Goal: Task Accomplishment & Management: Manage account settings

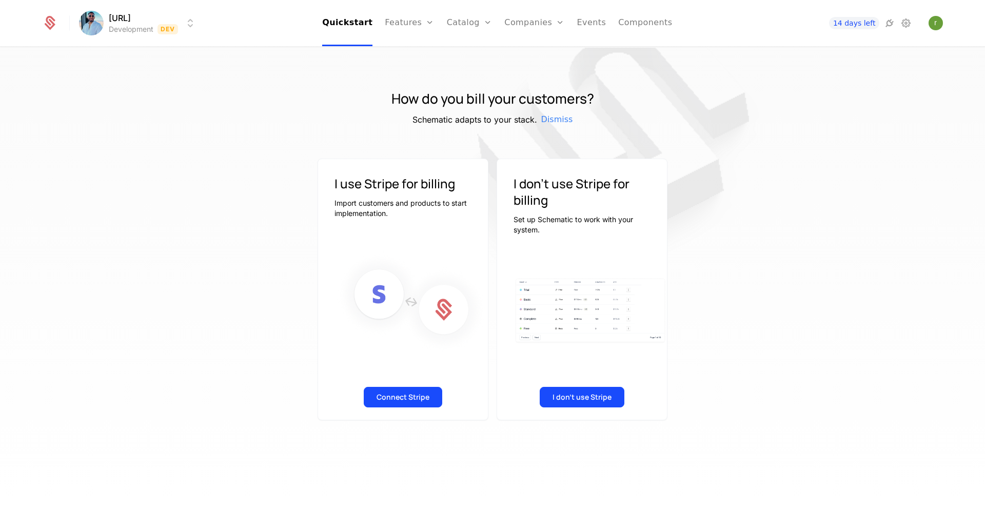
click at [416, 401] on button "Connect Stripe" at bounding box center [403, 397] width 78 height 21
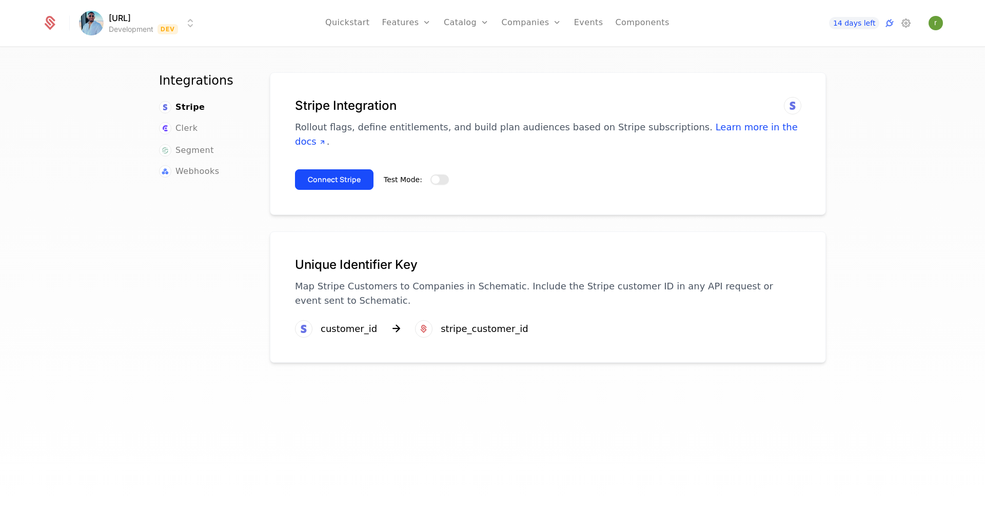
click at [439, 174] on button "Test Mode:" at bounding box center [439, 179] width 18 height 10
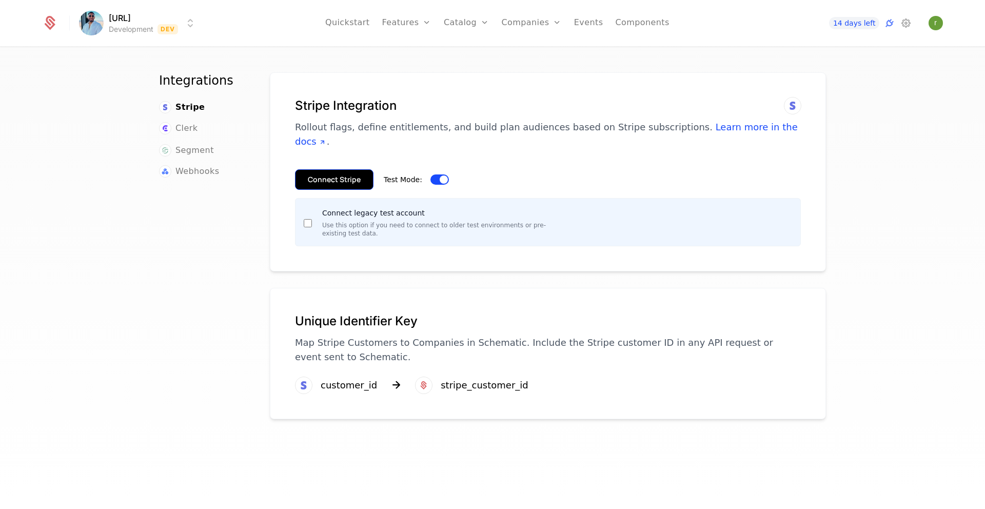
click at [341, 169] on button "Connect Stripe" at bounding box center [334, 179] width 78 height 21
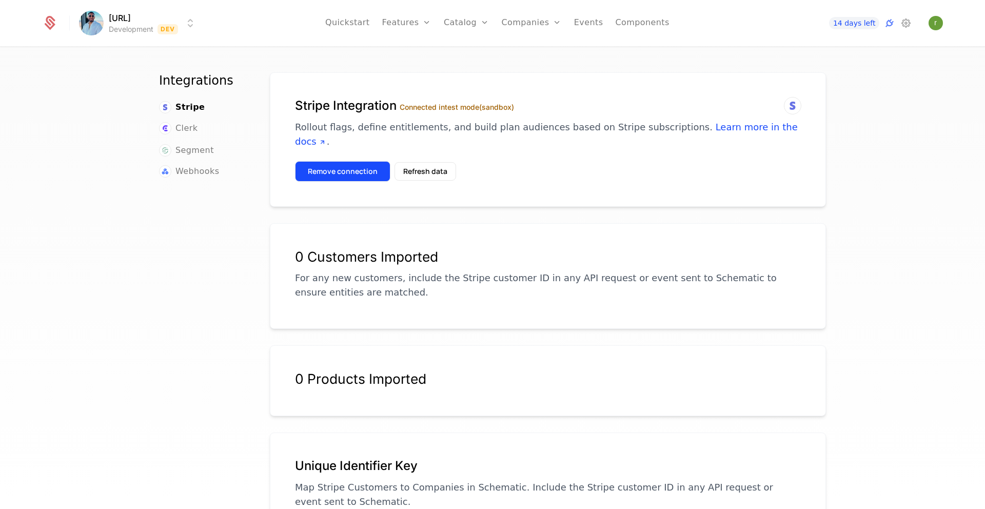
click at [343, 161] on button "Remove connection" at bounding box center [342, 171] width 95 height 21
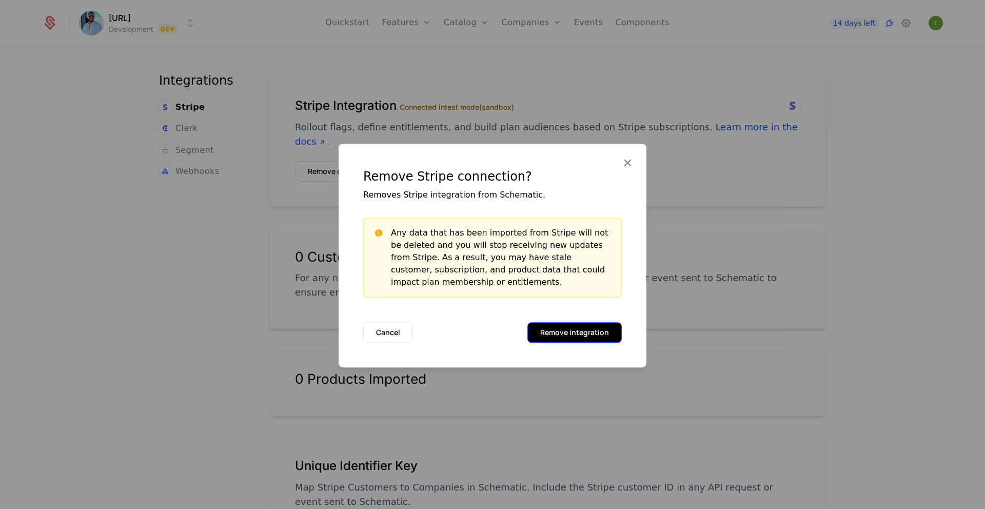
click at [558, 330] on button "Remove integration" at bounding box center [574, 332] width 94 height 21
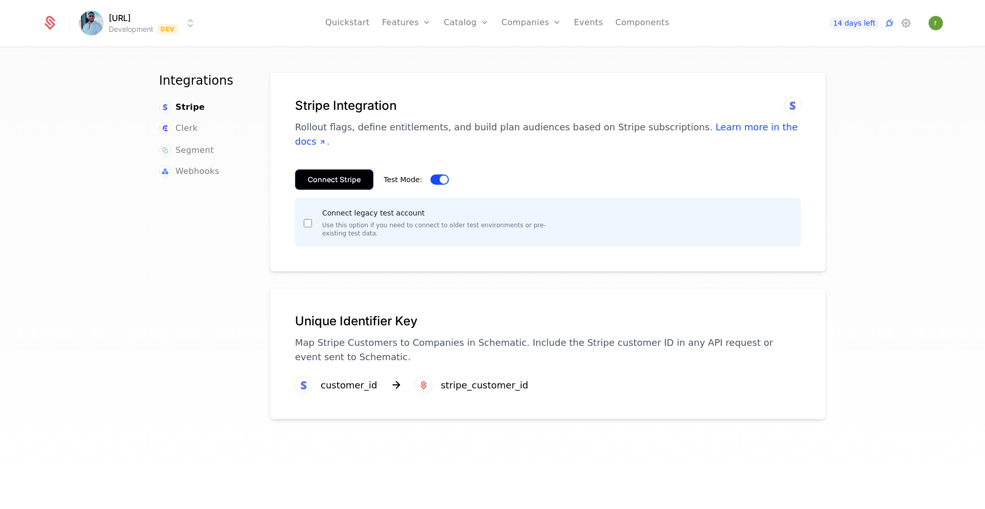
click at [329, 169] on button "Connect Stripe" at bounding box center [334, 179] width 78 height 21
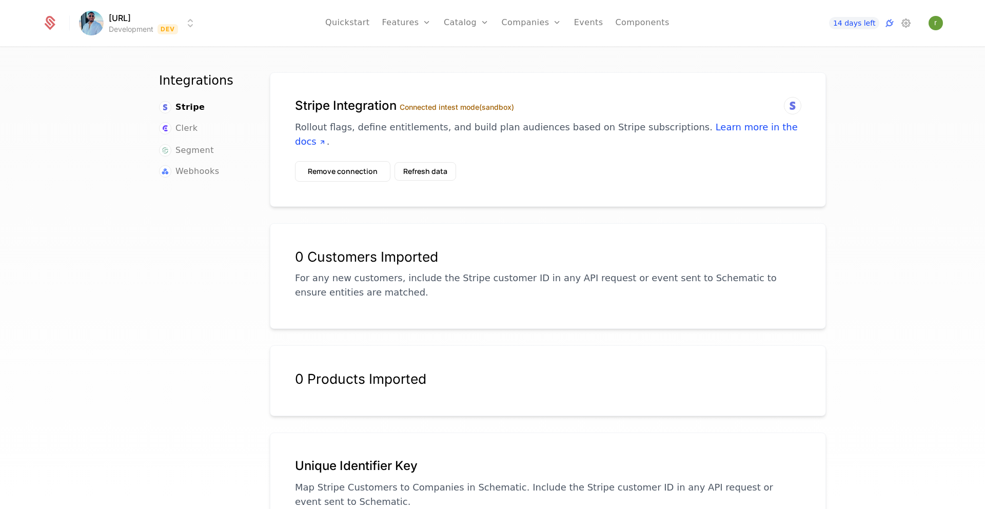
click at [162, 31] on html "expense.ai Development Dev Quickstart Features Features Flags Catalog Plans Add…" at bounding box center [492, 254] width 985 height 509
click at [134, 24] on html "expense.ai Development Dev Quickstart Features Features Flags Catalog Plans Add…" at bounding box center [492, 254] width 985 height 509
click at [352, 161] on button "Remove connection" at bounding box center [342, 171] width 95 height 21
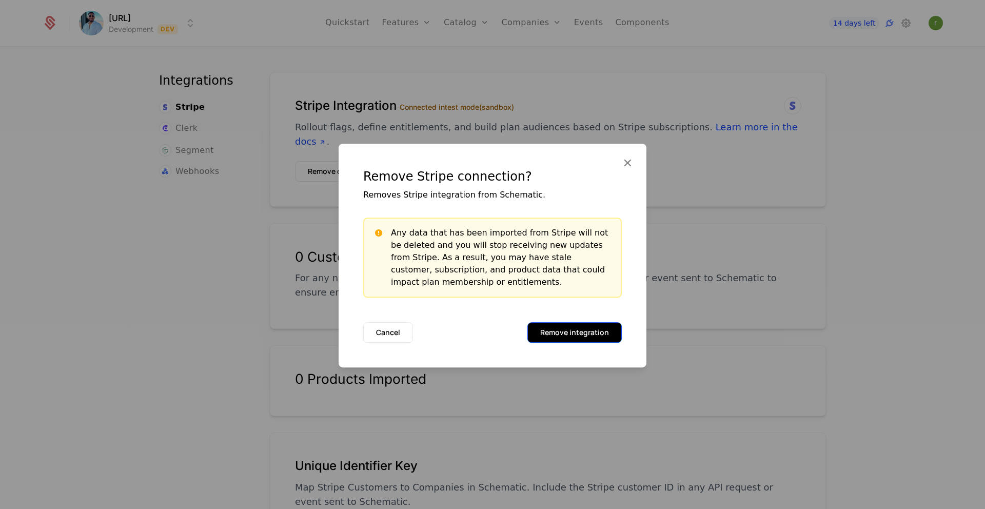
click at [563, 335] on button "Remove integration" at bounding box center [574, 332] width 94 height 21
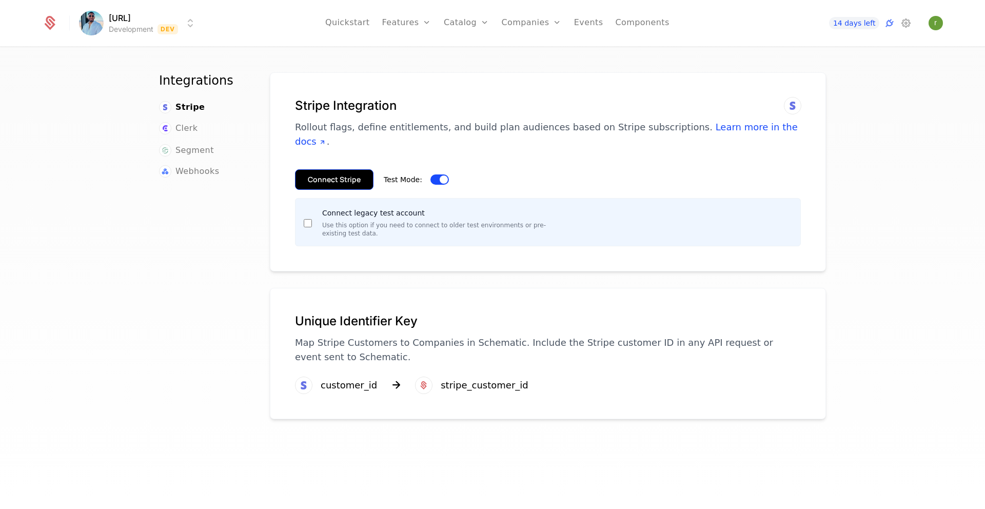
click at [334, 169] on button "Connect Stripe" at bounding box center [334, 179] width 78 height 21
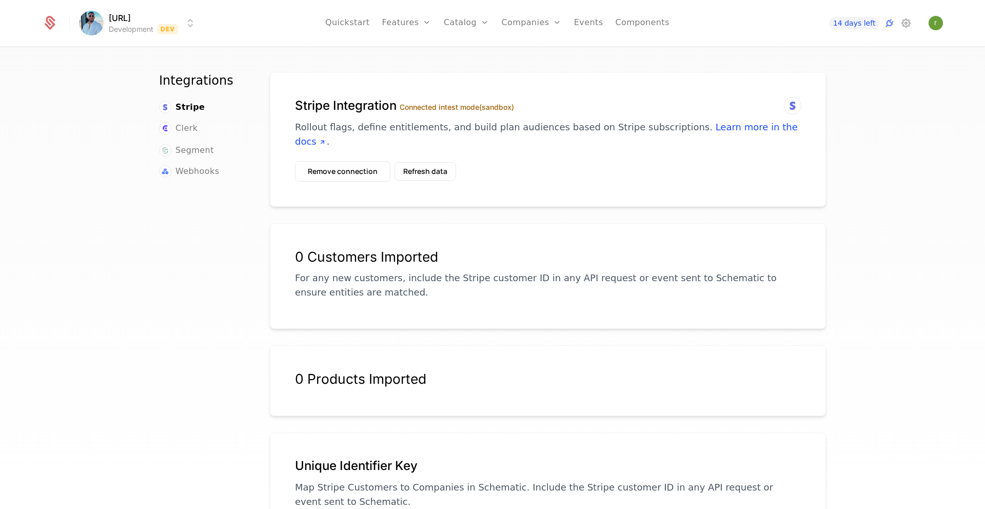
click at [52, 25] on icon at bounding box center [50, 24] width 11 height 11
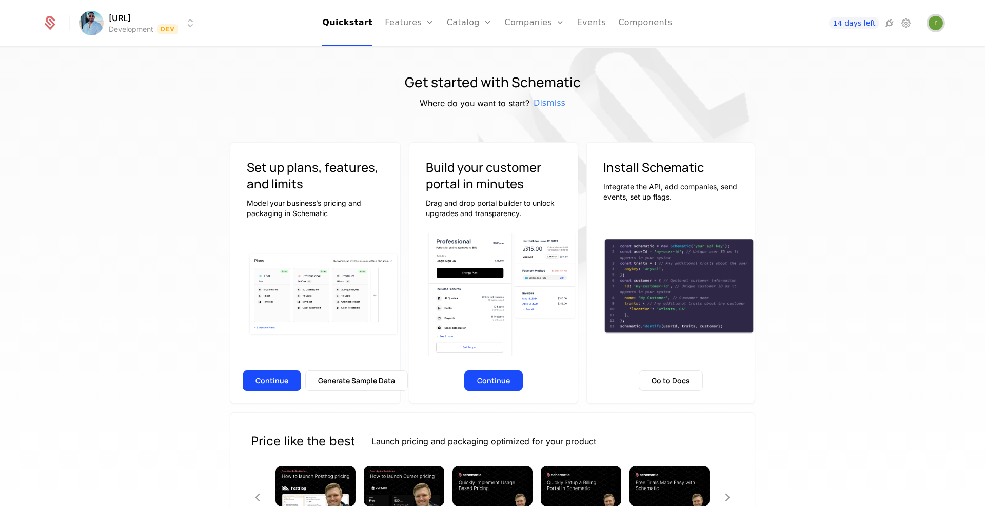
click at [935, 26] on img "Open user button" at bounding box center [935, 23] width 14 height 14
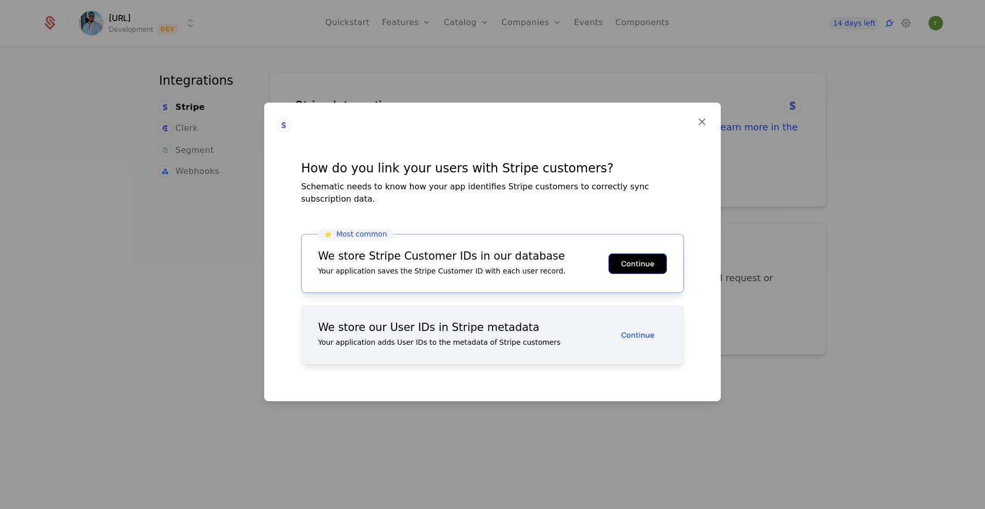
click at [646, 260] on button "Continue" at bounding box center [637, 263] width 58 height 21
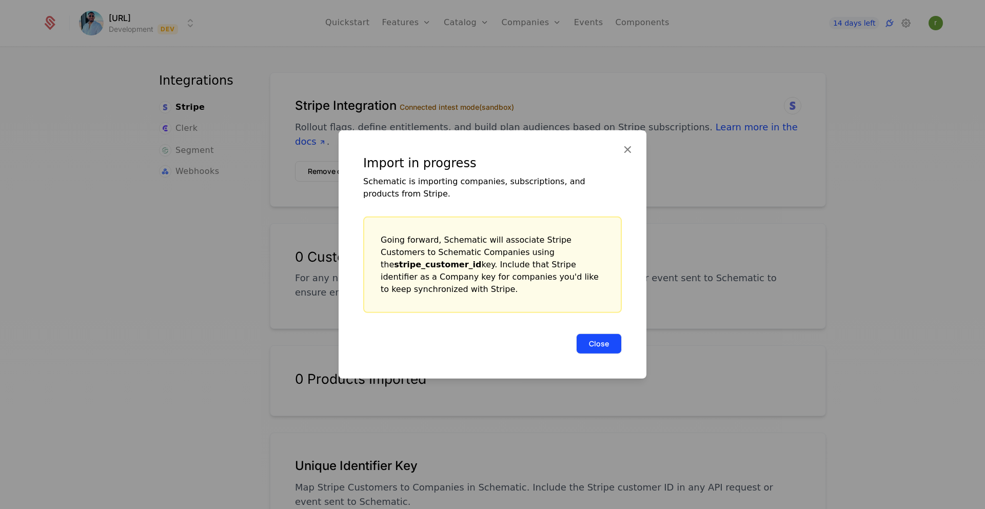
click at [594, 342] on button "Close" at bounding box center [599, 343] width 46 height 21
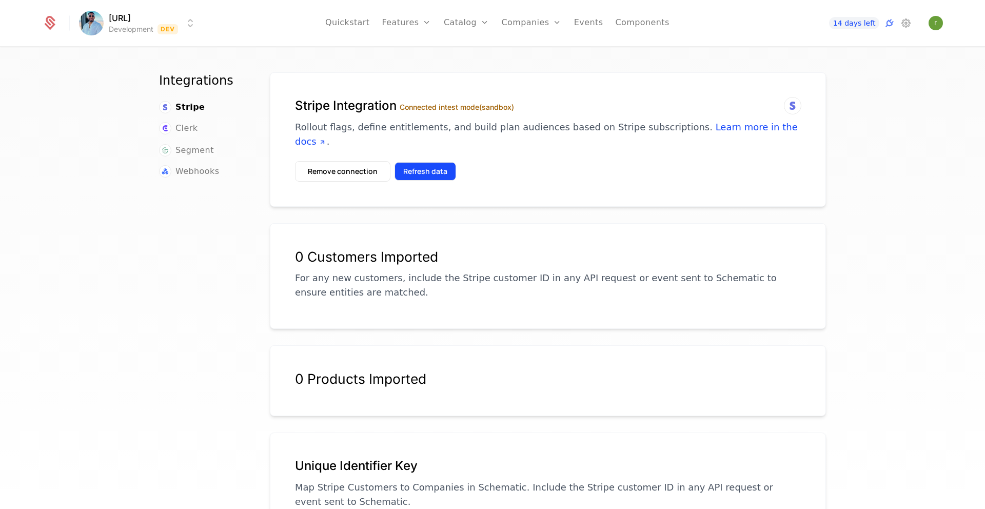
click at [419, 162] on button "Refresh data" at bounding box center [425, 171] width 62 height 18
click at [194, 107] on span "Stripe" at bounding box center [189, 107] width 29 height 12
click at [347, 161] on button "Remove connection" at bounding box center [342, 171] width 95 height 21
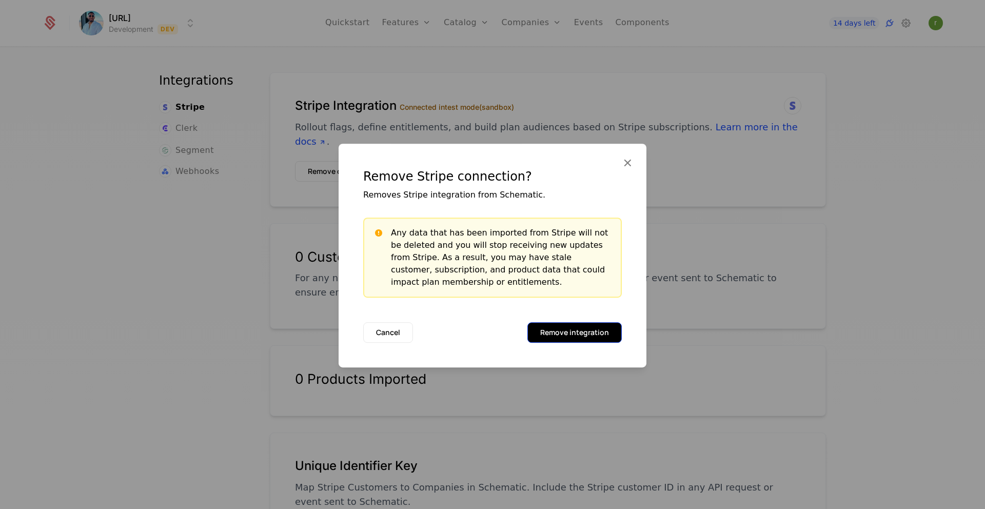
click at [576, 332] on button "Remove integration" at bounding box center [574, 332] width 94 height 21
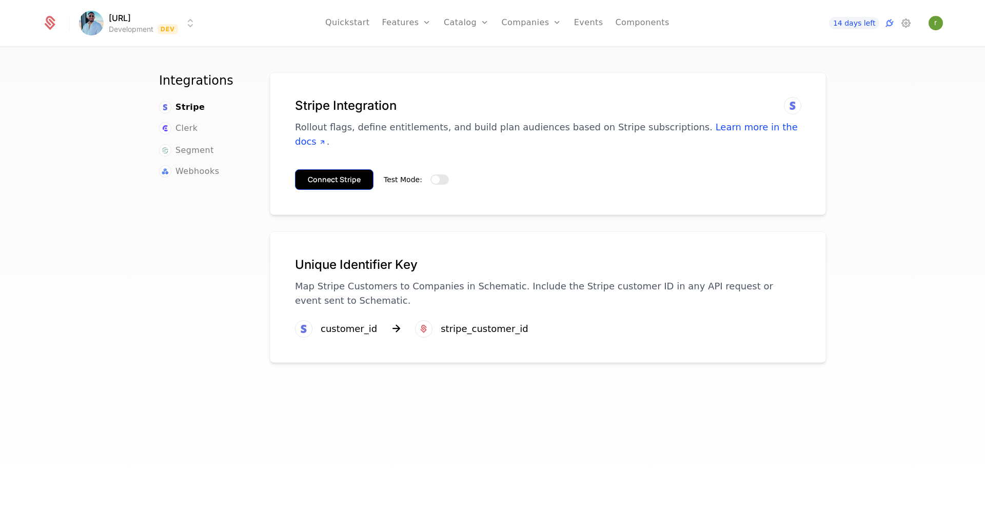
click at [341, 169] on button "Connect Stripe" at bounding box center [334, 179] width 78 height 21
click at [435, 175] on span "button" at bounding box center [435, 179] width 8 height 8
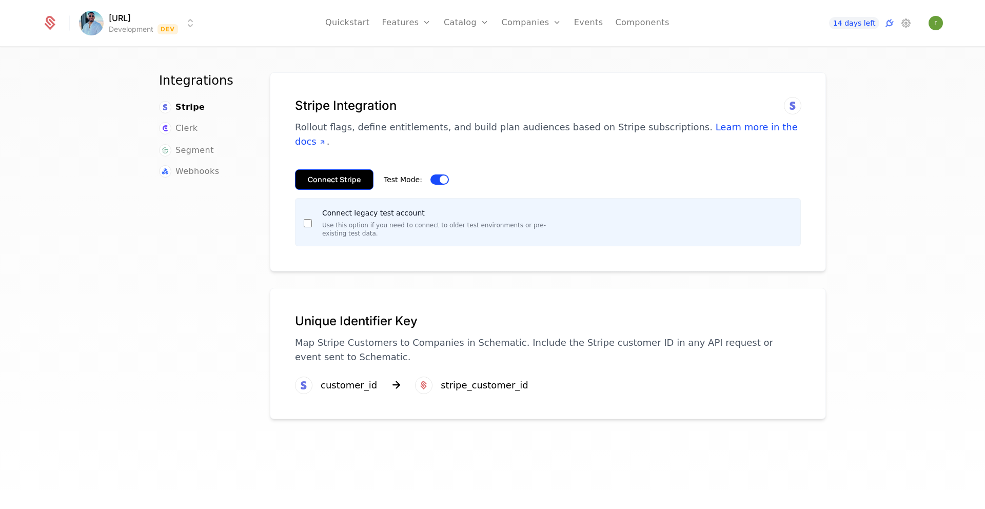
click at [337, 169] on button "Connect Stripe" at bounding box center [334, 179] width 78 height 21
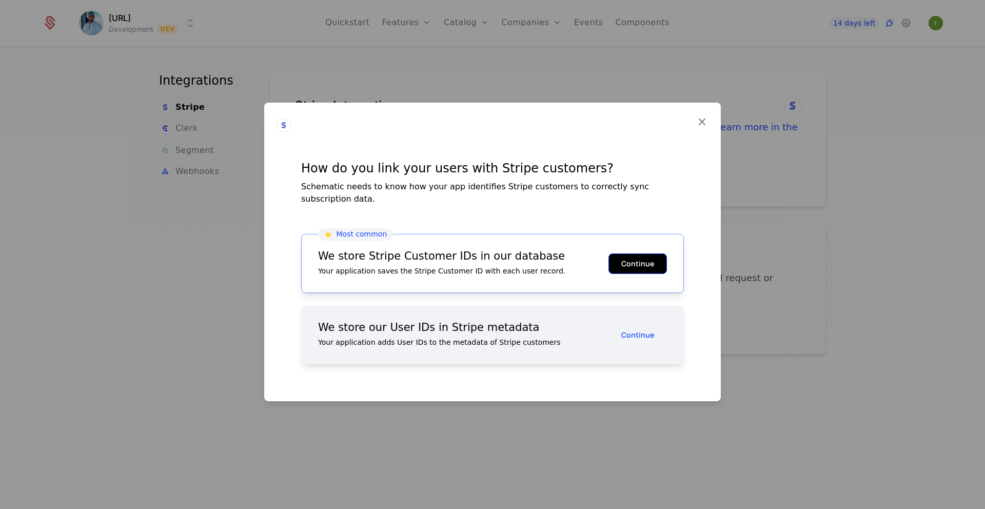
click at [643, 262] on button "Continue" at bounding box center [637, 263] width 58 height 21
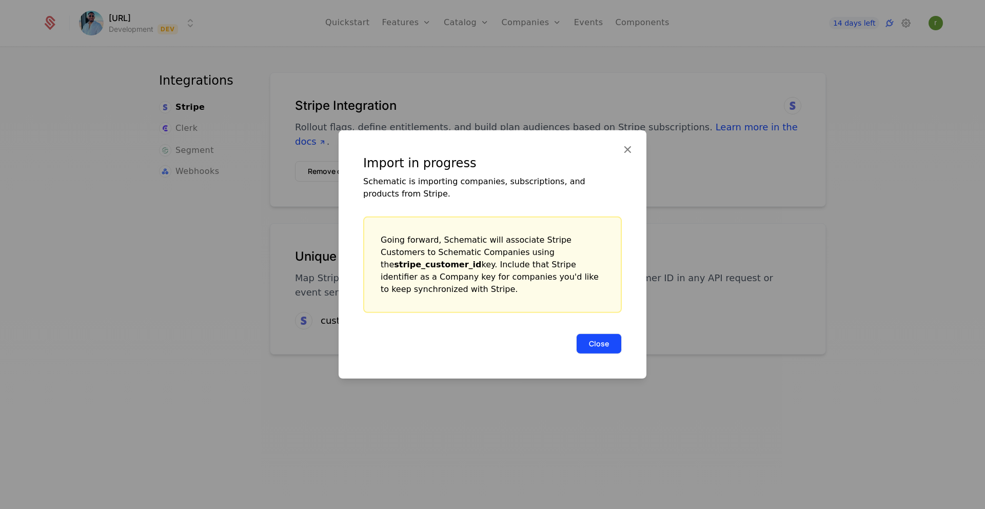
click at [588, 345] on button "Close" at bounding box center [599, 343] width 46 height 21
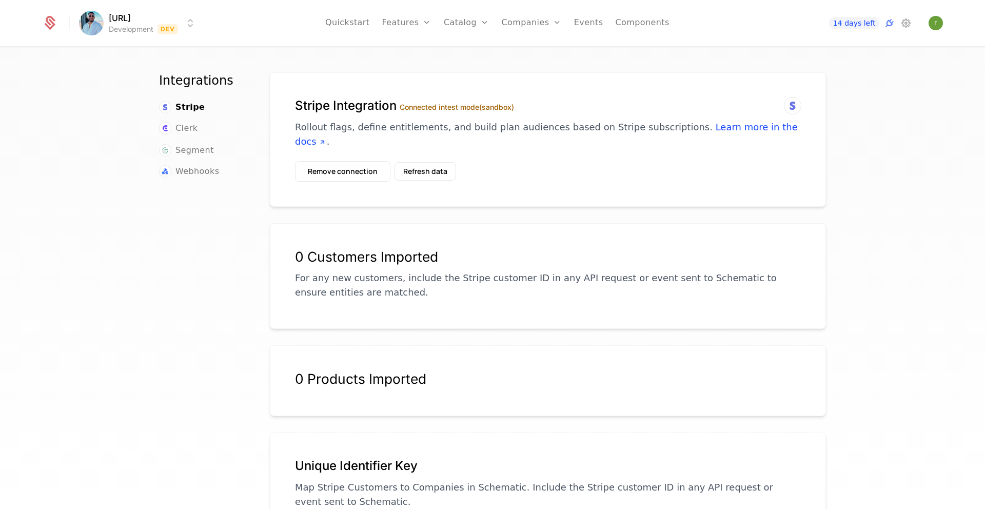
scroll to position [59, 0]
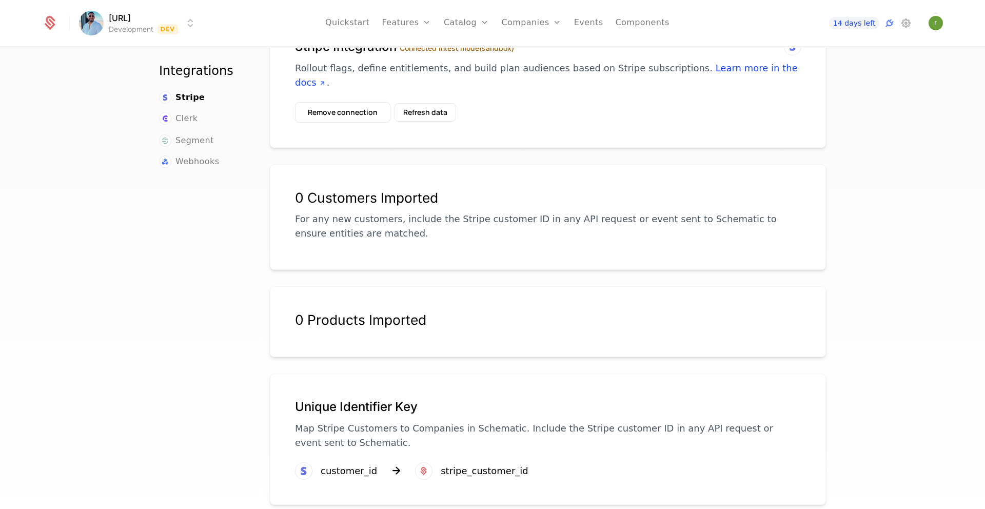
click at [425, 465] on icon at bounding box center [423, 471] width 12 height 12
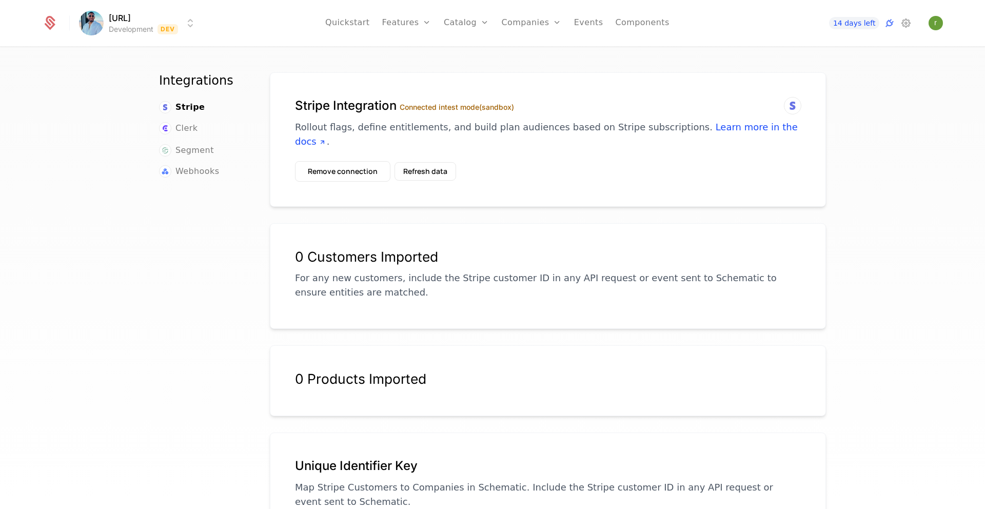
click at [94, 26] on html "expense.ai Development Dev Quickstart Features Features Flags Catalog Plans Add…" at bounding box center [492, 254] width 985 height 509
click at [147, 135] on html "expense.ai Development Dev Quickstart Features Features Flags Catalog Plans Add…" at bounding box center [492, 254] width 985 height 509
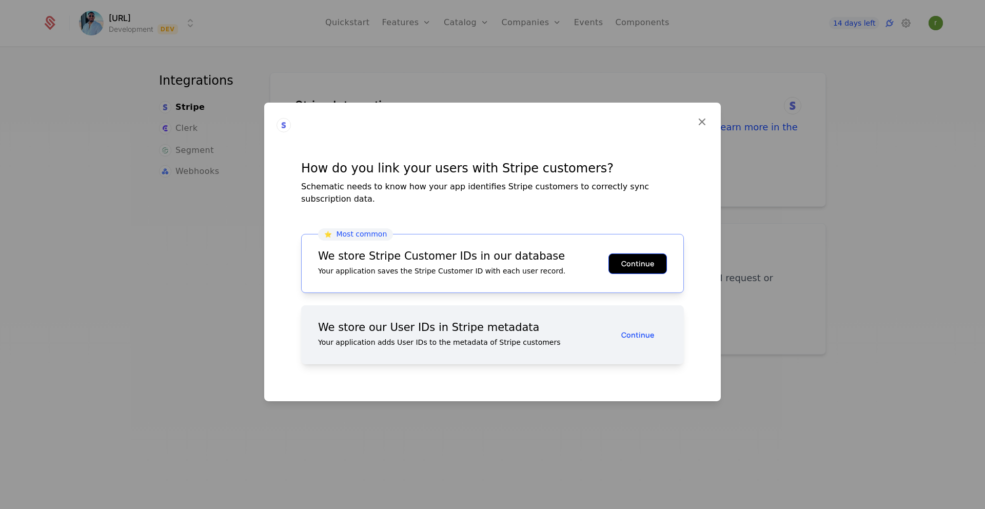
click at [639, 260] on button "Continue" at bounding box center [637, 263] width 58 height 21
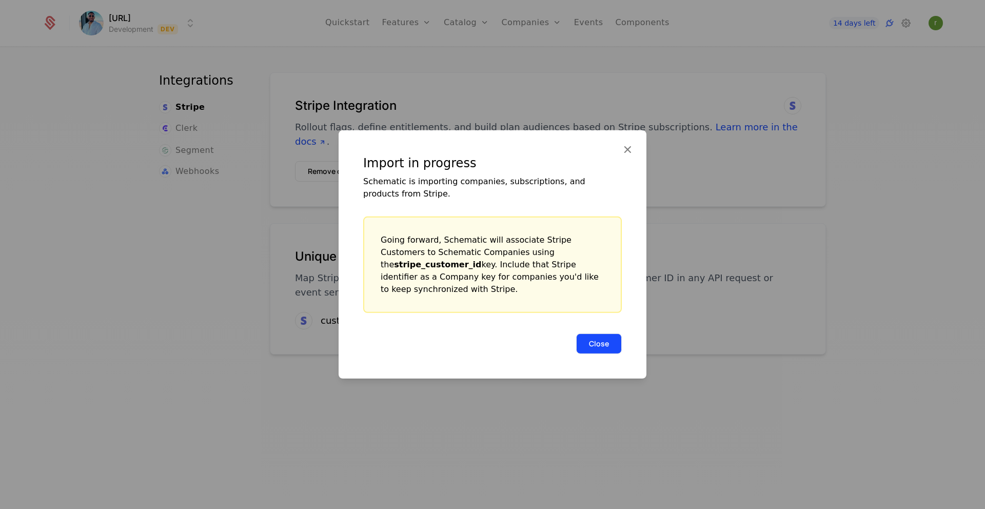
click at [596, 338] on button "Close" at bounding box center [599, 343] width 46 height 21
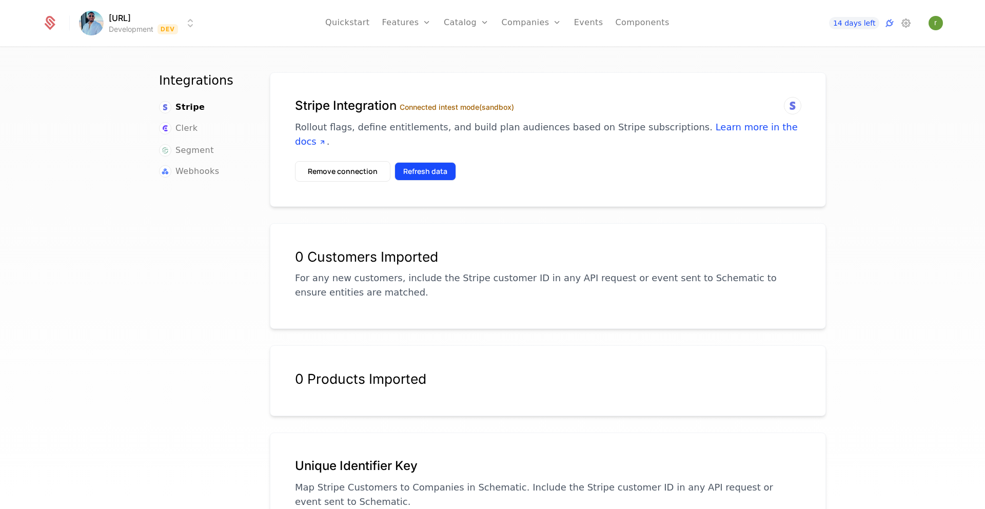
click at [428, 162] on button "Refresh data" at bounding box center [425, 171] width 62 height 18
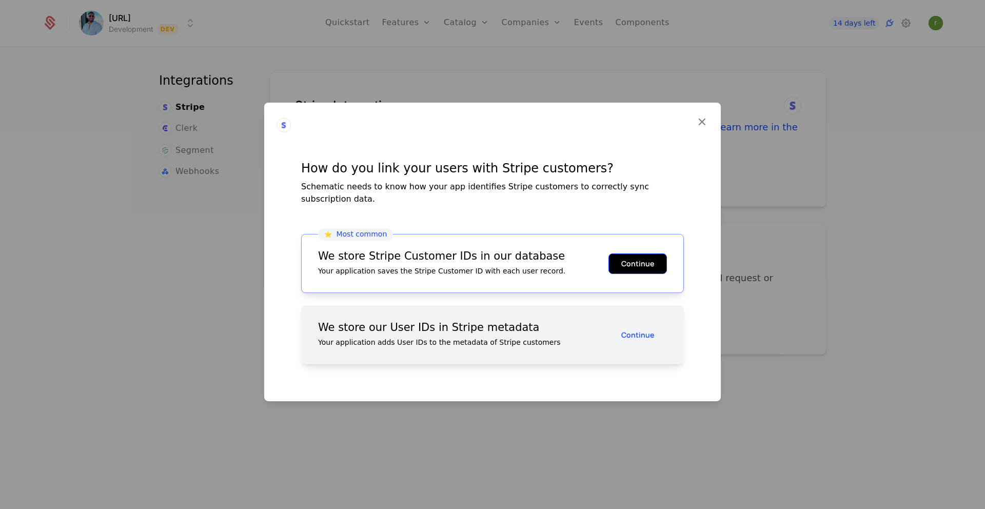
click at [647, 261] on button "Continue" at bounding box center [637, 263] width 58 height 21
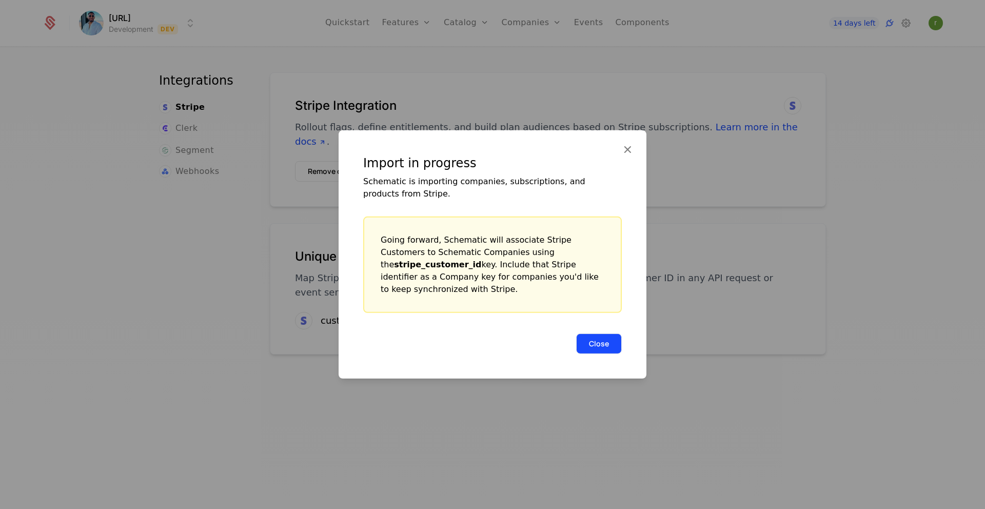
click at [588, 333] on button "Close" at bounding box center [599, 343] width 46 height 21
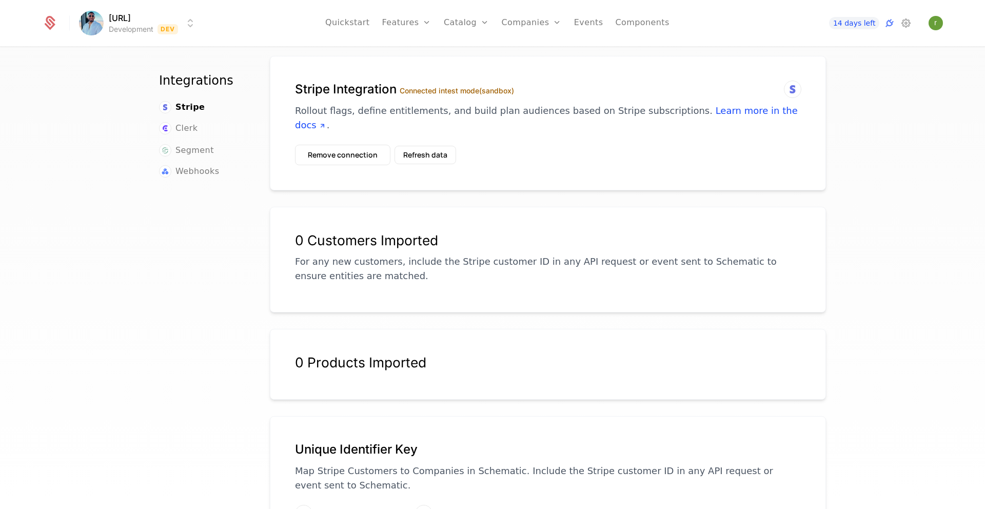
scroll to position [59, 0]
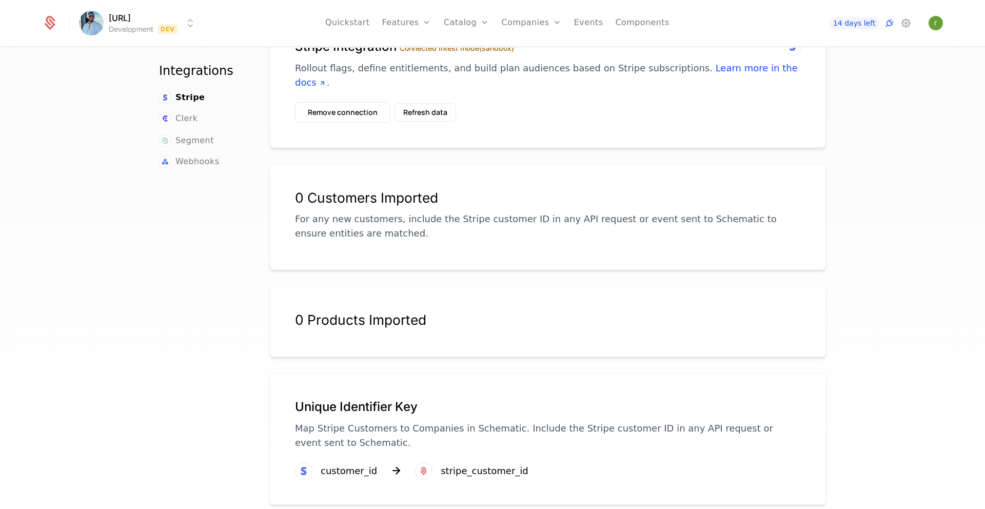
click at [456, 464] on div "stripe_customer_id" at bounding box center [484, 471] width 88 height 14
click at [425, 465] on icon at bounding box center [423, 471] width 12 height 12
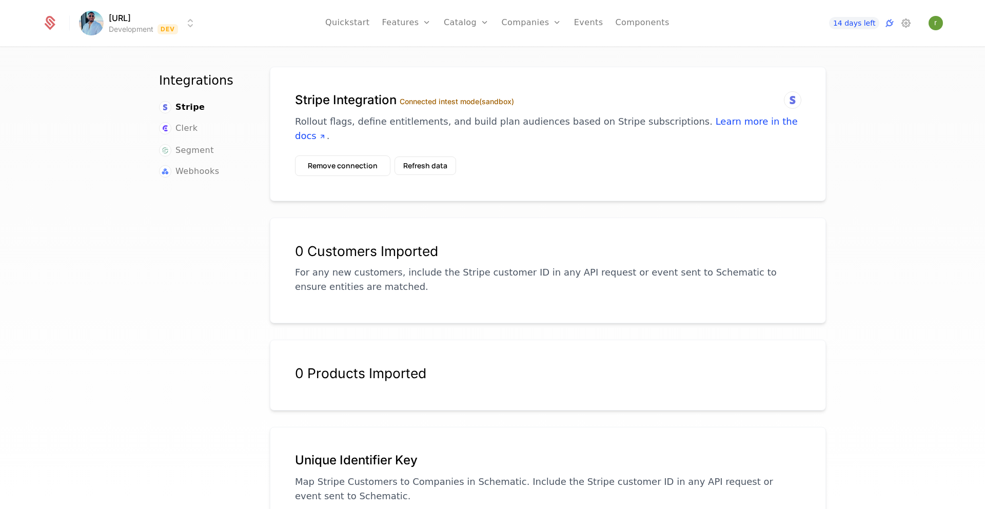
scroll to position [0, 0]
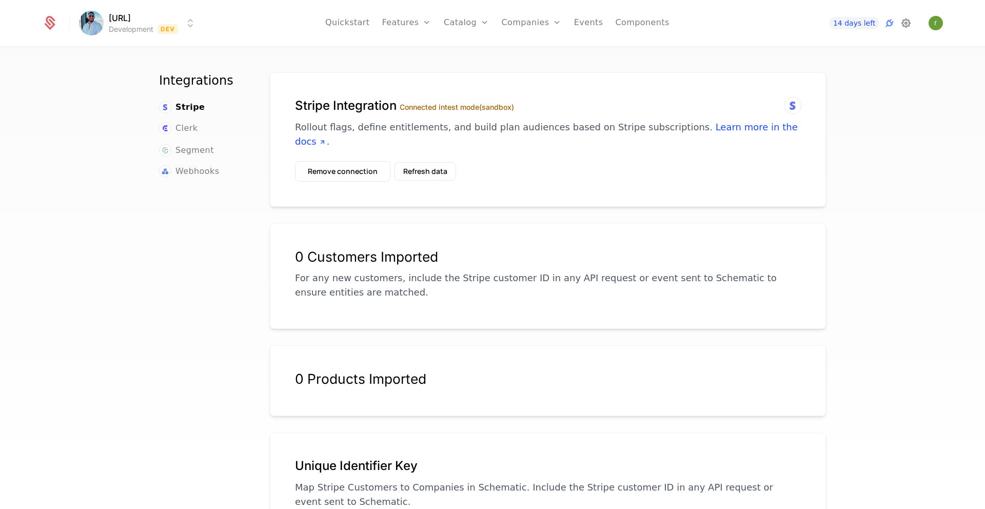
click at [905, 21] on icon at bounding box center [905, 23] width 12 height 12
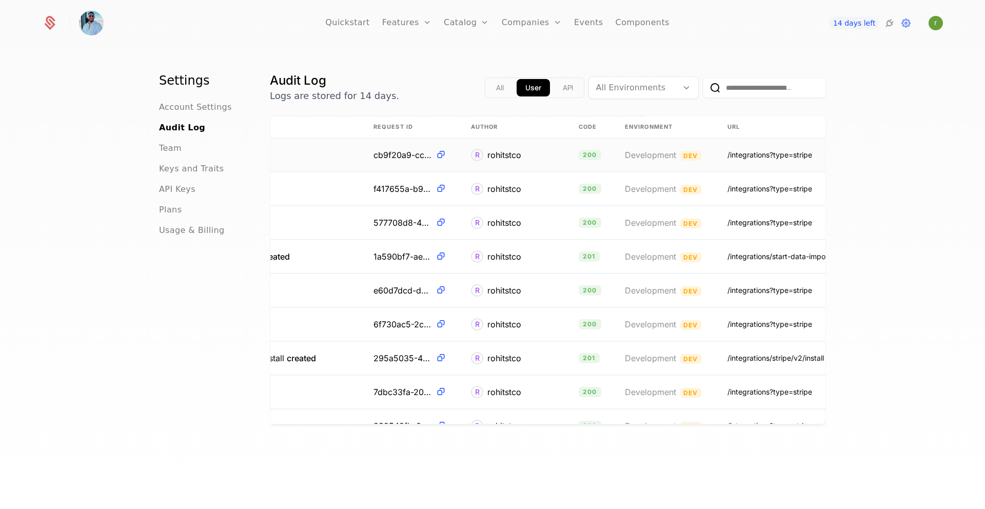
scroll to position [0, 221]
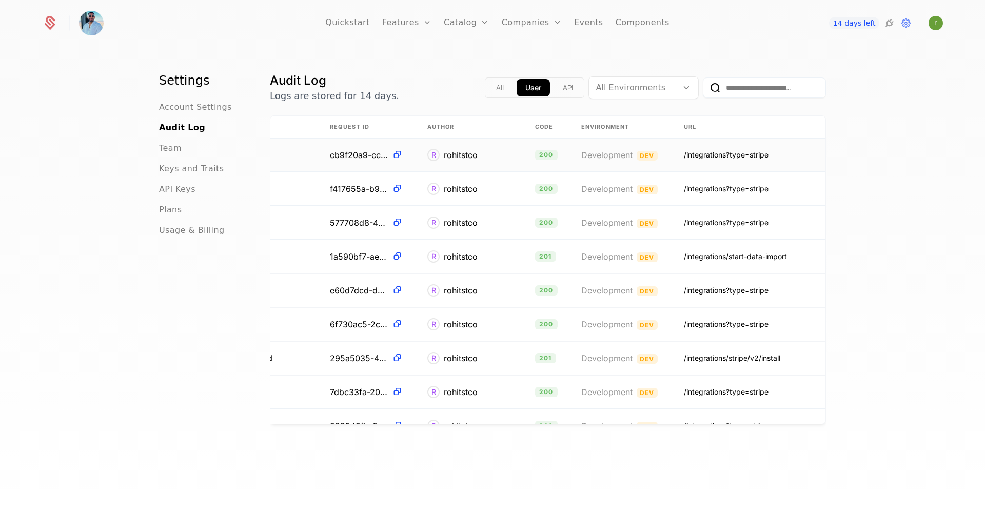
click at [757, 153] on div "/integrations?type=stripe" at bounding box center [726, 155] width 85 height 10
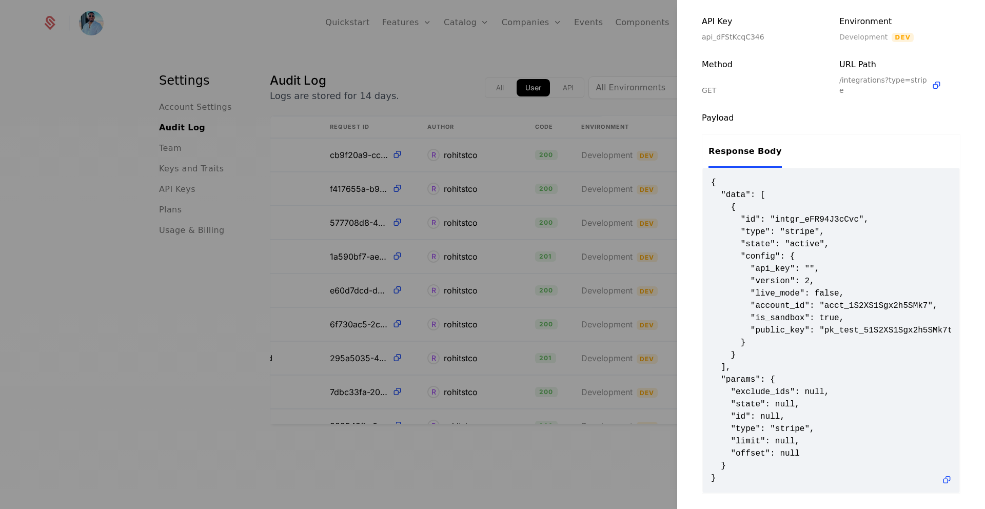
scroll to position [0, 0]
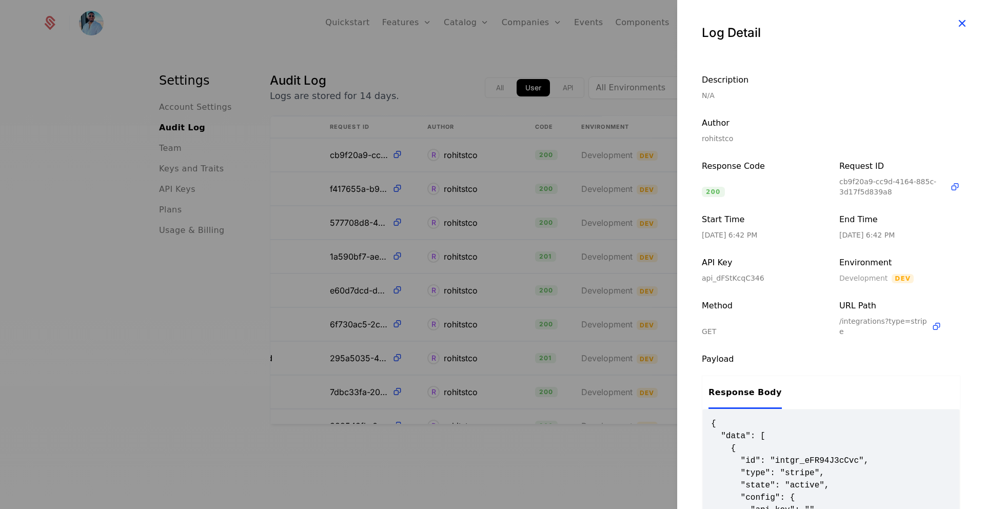
click at [965, 24] on icon "button" at bounding box center [961, 22] width 13 height 13
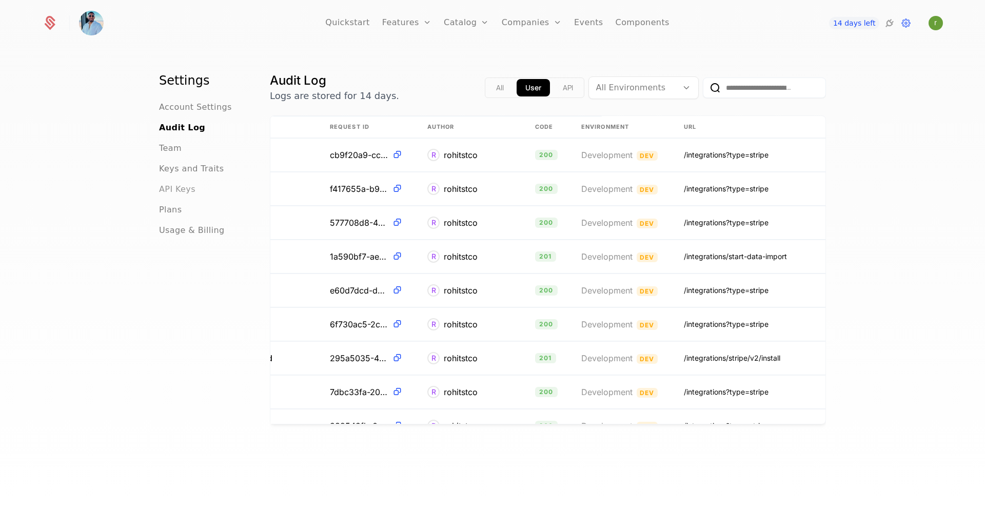
click at [176, 192] on span "API Keys" at bounding box center [177, 189] width 36 height 12
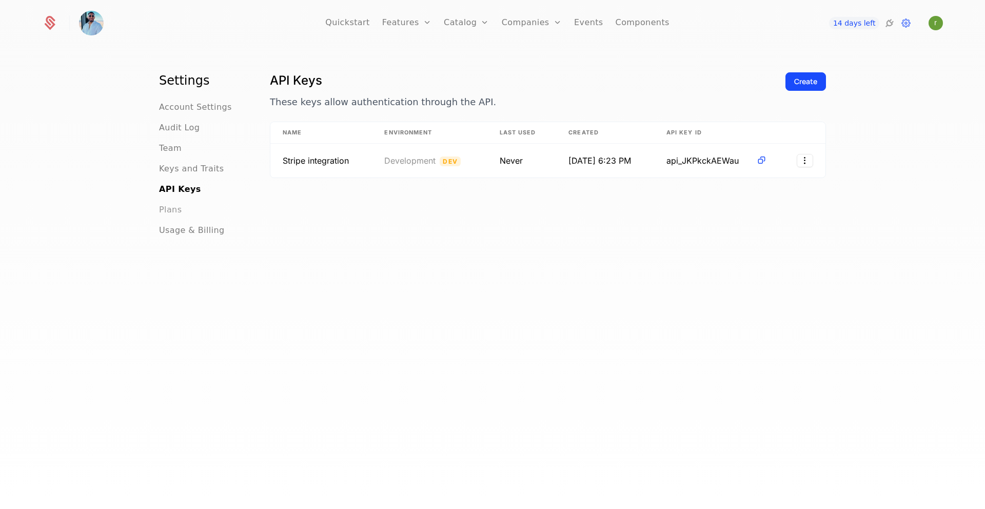
click at [172, 212] on span "Plans" at bounding box center [170, 210] width 23 height 12
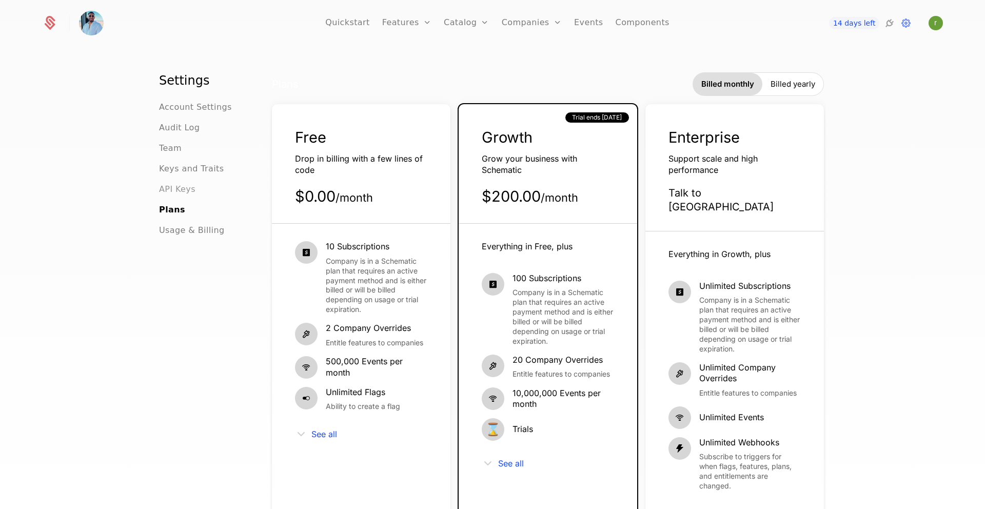
click at [182, 187] on span "API Keys" at bounding box center [177, 189] width 36 height 12
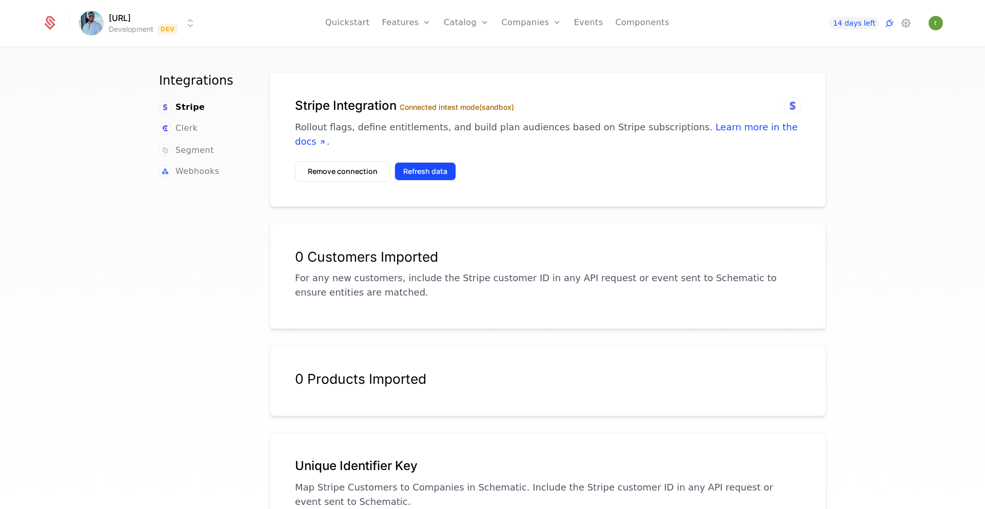
click at [407, 162] on button "Refresh data" at bounding box center [425, 171] width 62 height 18
click at [187, 107] on span "Stripe" at bounding box center [189, 107] width 29 height 12
click at [935, 26] on img "Open user button" at bounding box center [935, 23] width 14 height 14
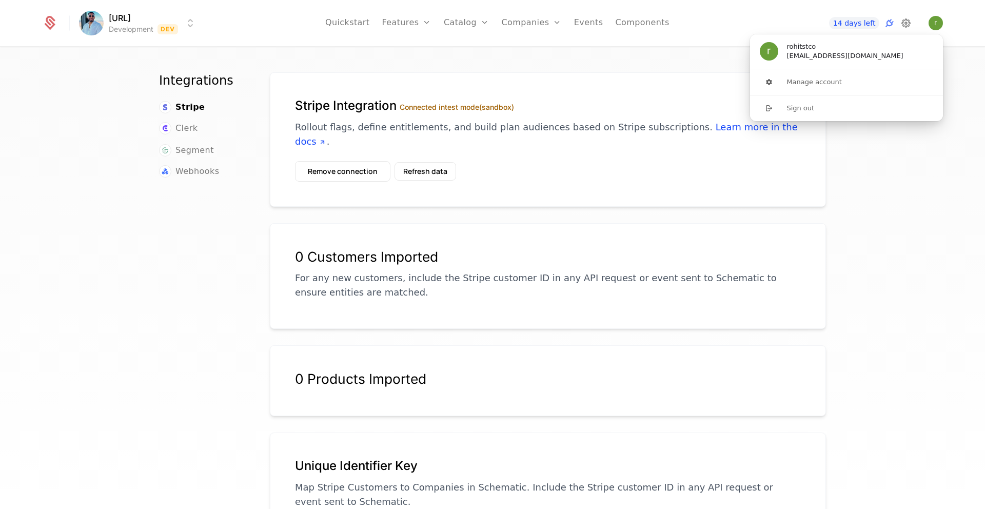
click at [908, 26] on icon at bounding box center [905, 23] width 12 height 12
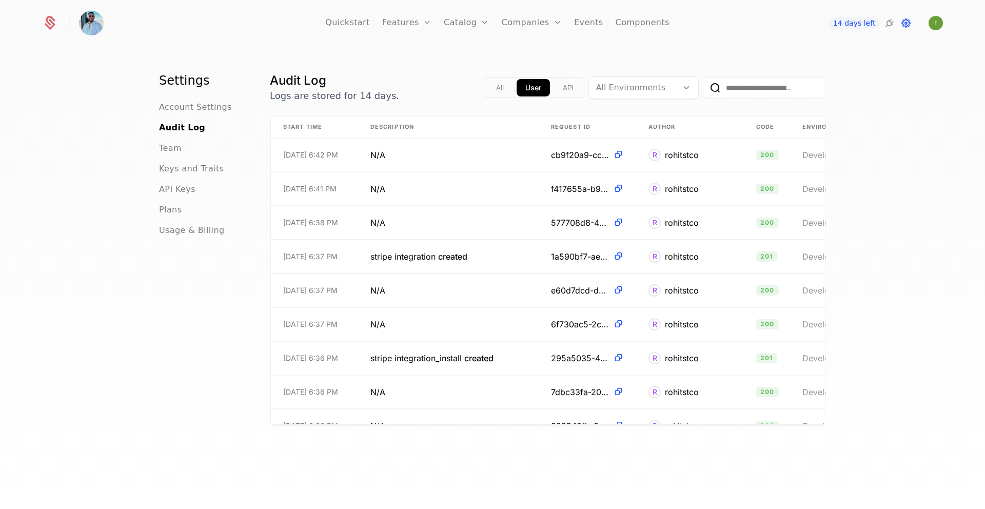
click at [908, 26] on icon at bounding box center [905, 23] width 12 height 12
click at [506, 84] on button "All" at bounding box center [499, 87] width 25 height 17
click at [555, 83] on button "API" at bounding box center [568, 87] width 28 height 17
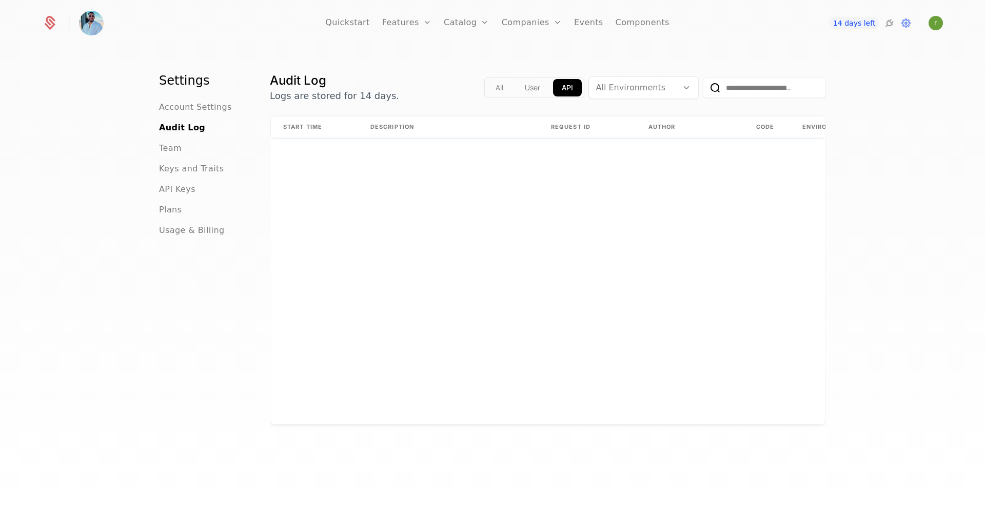
click at [534, 86] on button "User" at bounding box center [532, 87] width 33 height 17
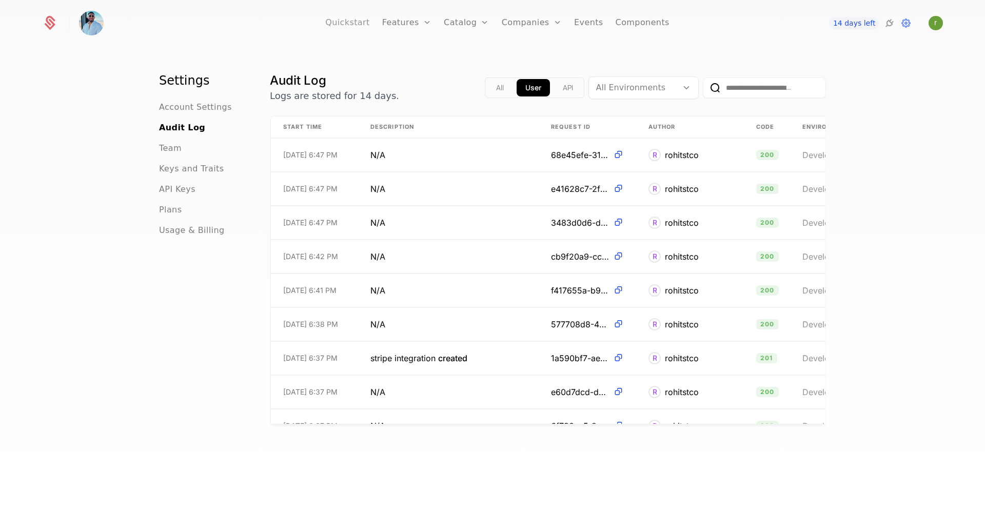
click at [361, 22] on link "Quickstart" at bounding box center [347, 23] width 45 height 46
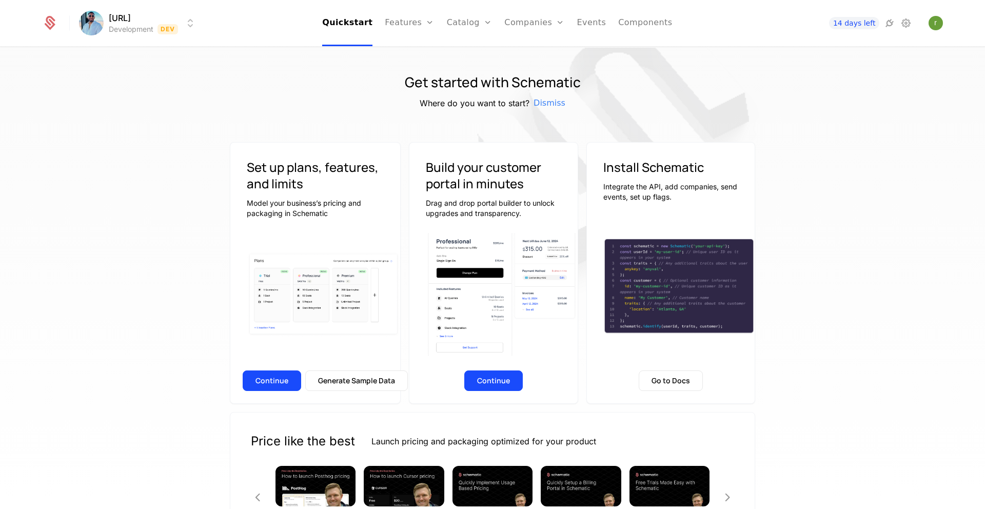
click at [189, 22] on html "[URL] Development Dev Quickstart Features Features Flags Catalog Plans Add Ons …" at bounding box center [492, 254] width 985 height 509
click at [154, 28] on html "[URL] Development Dev Quickstart Features Features Flags Catalog Plans Add Ons …" at bounding box center [492, 254] width 985 height 509
click at [255, 23] on html "[URL] Development Dev Quickstart Features Features Flags Catalog Plans Add Ons …" at bounding box center [492, 254] width 985 height 509
click at [275, 374] on button "Continue" at bounding box center [272, 380] width 58 height 21
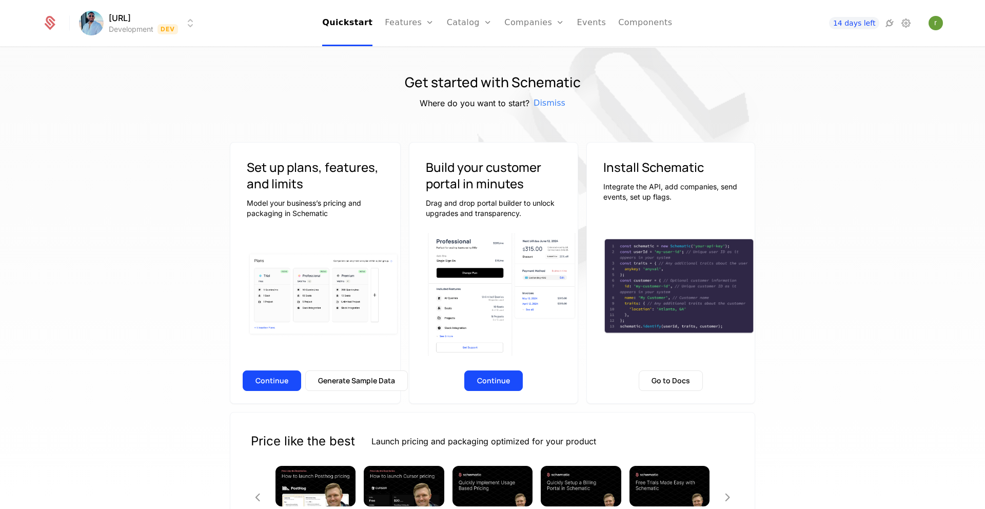
click at [155, 19] on html "[URL] Development Dev Quickstart Features Features Flags Catalog Plans Add Ons …" at bounding box center [492, 254] width 985 height 509
click at [88, 27] on html "[URL] Development Dev Quickstart Features Features Flags Catalog Plans Add Ons …" at bounding box center [492, 254] width 985 height 509
click at [54, 25] on icon at bounding box center [50, 24] width 11 height 11
click at [403, 25] on link "Features" at bounding box center [409, 23] width 49 height 46
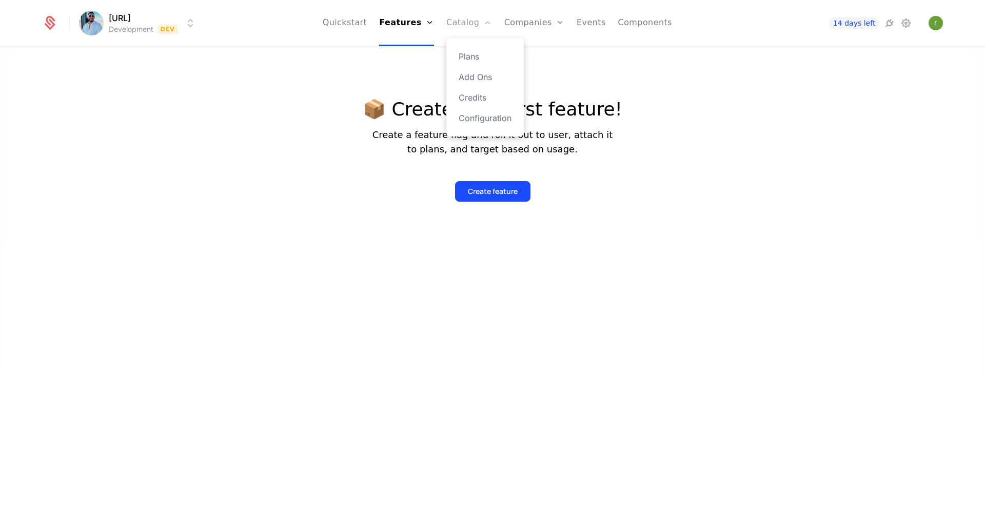
click at [474, 26] on link "Catalog" at bounding box center [469, 23] width 46 height 46
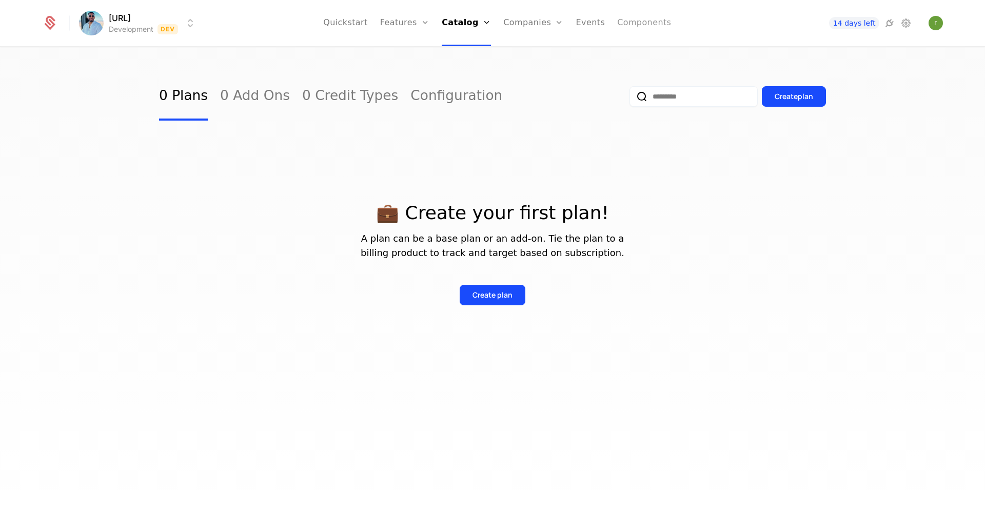
click at [640, 24] on link "Components" at bounding box center [644, 23] width 54 height 46
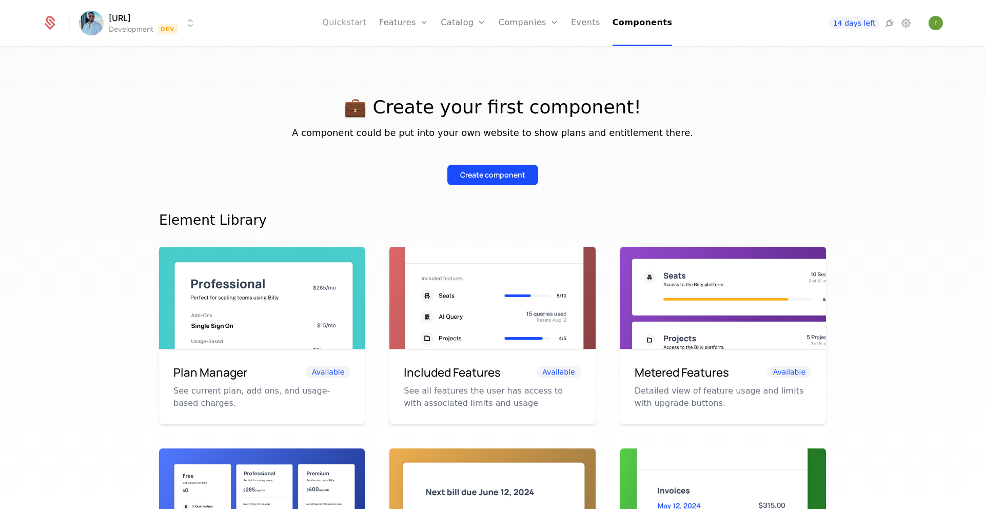
click at [351, 27] on link "Quickstart" at bounding box center [344, 23] width 45 height 46
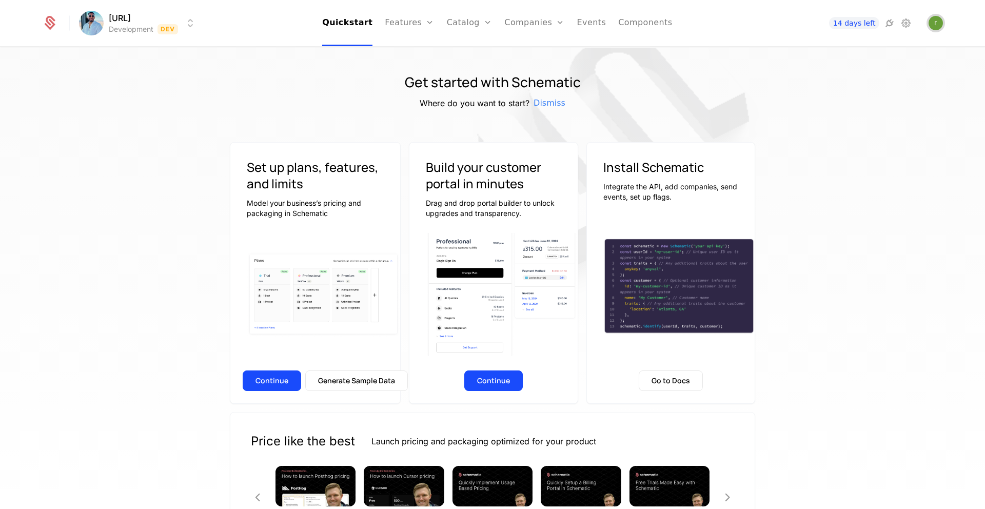
click at [940, 22] on img "Open user button" at bounding box center [935, 23] width 14 height 14
click at [899, 25] on icon at bounding box center [905, 23] width 12 height 12
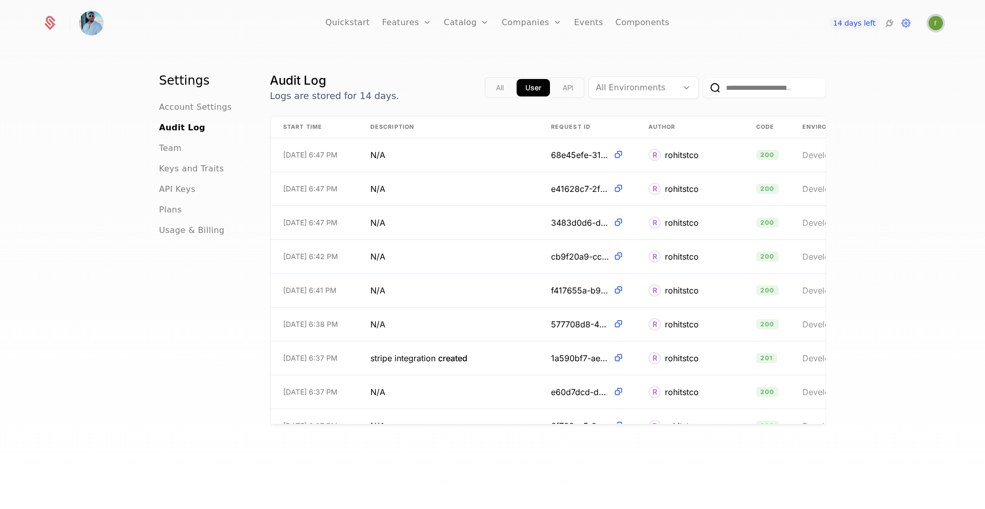
click at [936, 27] on img "Open user button" at bounding box center [935, 23] width 14 height 14
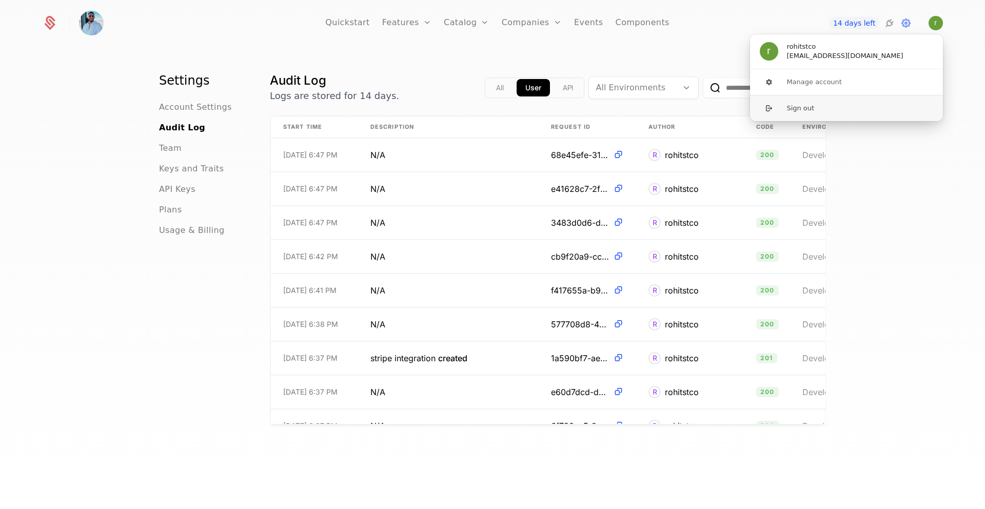
click at [799, 112] on button "Sign out" at bounding box center [846, 108] width 194 height 26
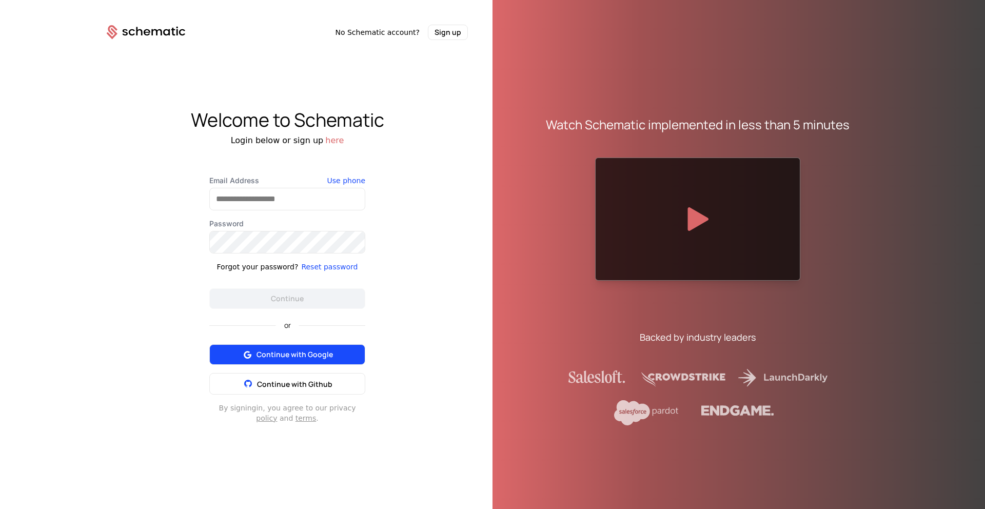
click at [286, 350] on span "Continue with Google" at bounding box center [294, 354] width 76 height 10
click at [250, 355] on icon at bounding box center [246, 354] width 13 height 13
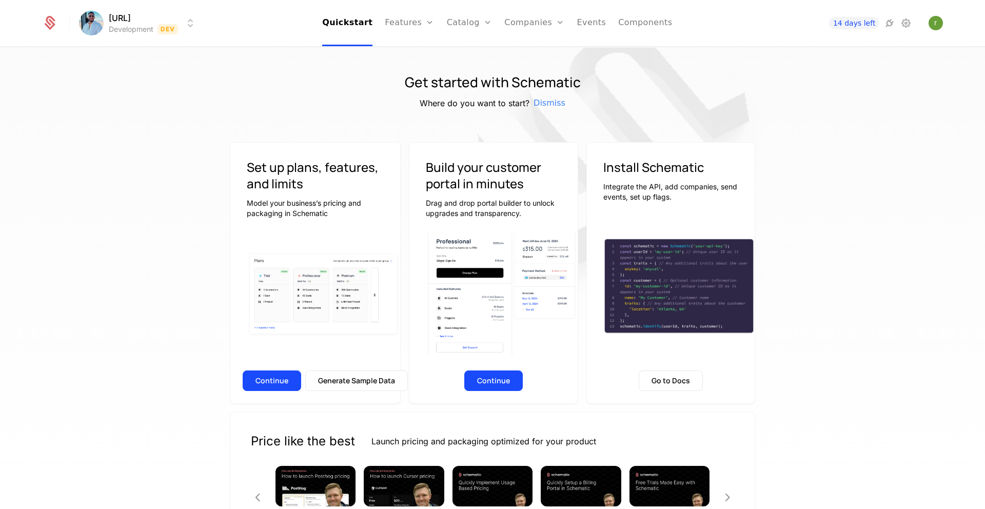
click at [196, 21] on div "[URL] Development Dev Quickstart Features Features Flags Catalog Plans Add Ons …" at bounding box center [492, 23] width 901 height 46
click at [193, 22] on html "[URL] Development Dev Quickstart Features Features Flags Catalog Plans Add Ons …" at bounding box center [492, 254] width 985 height 509
click at [260, 36] on html "[URL] Development Dev Quickstart Features Features Flags Catalog Plans Add Ons …" at bounding box center [492, 254] width 985 height 509
click at [275, 384] on button "Continue" at bounding box center [272, 380] width 58 height 21
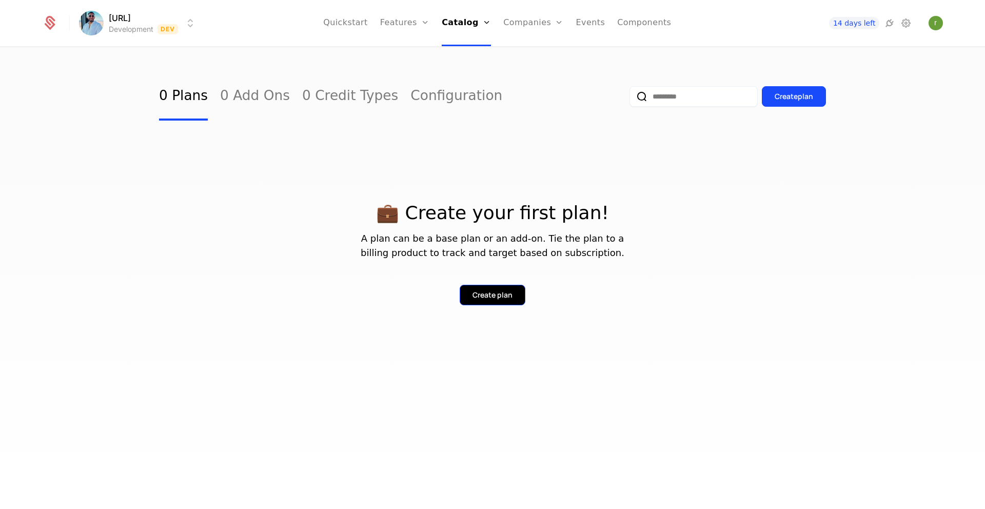
click at [491, 287] on button "Create plan" at bounding box center [492, 295] width 66 height 21
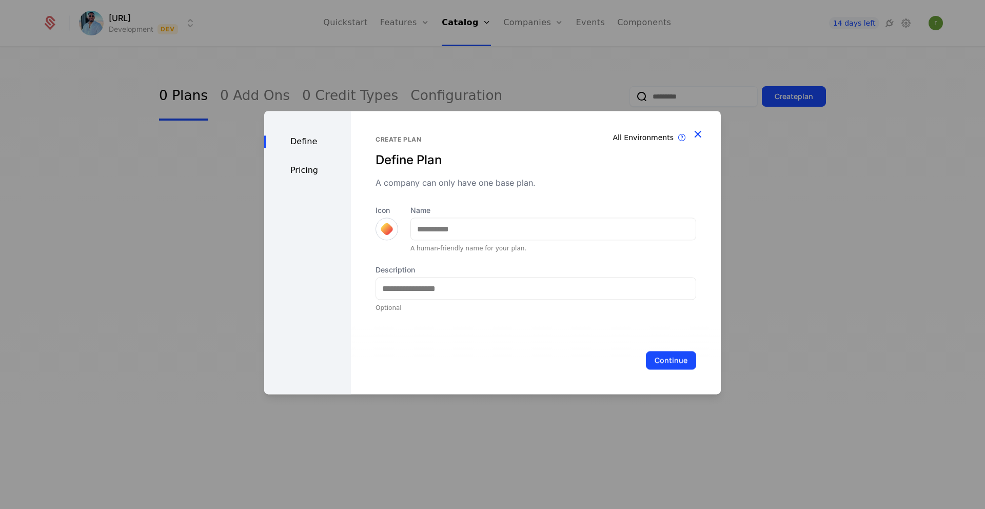
click at [700, 135] on icon "button" at bounding box center [697, 133] width 13 height 13
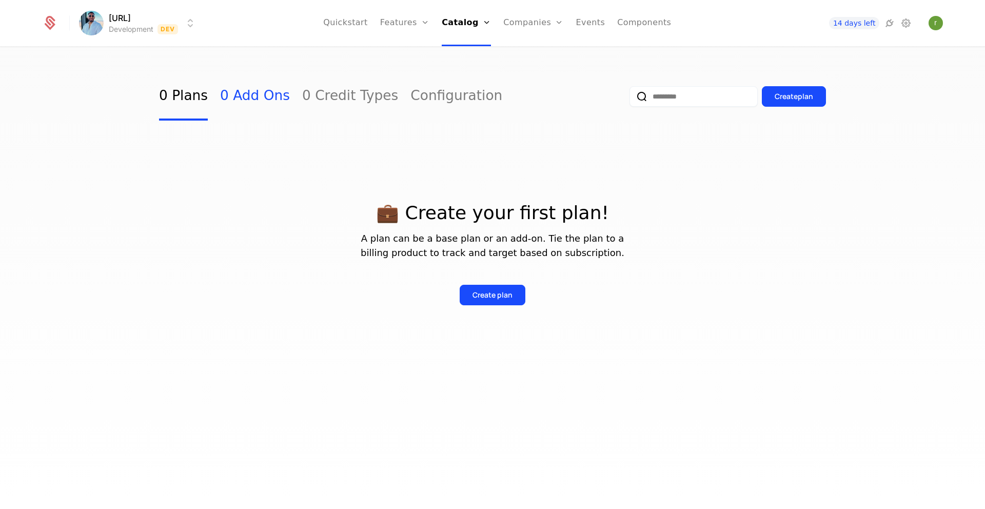
click at [263, 103] on link "0 Add Ons" at bounding box center [255, 96] width 70 height 48
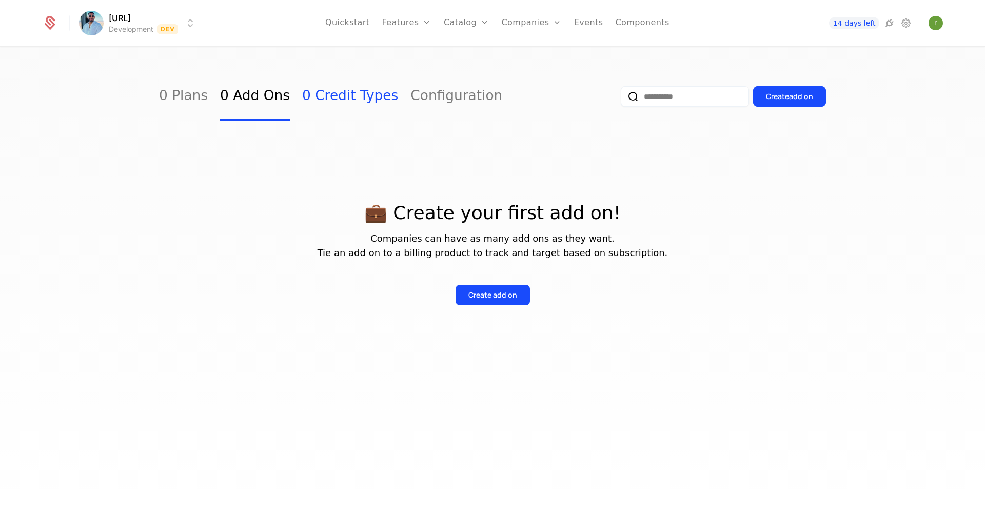
click at [310, 95] on link "0 Credit Types" at bounding box center [350, 96] width 96 height 48
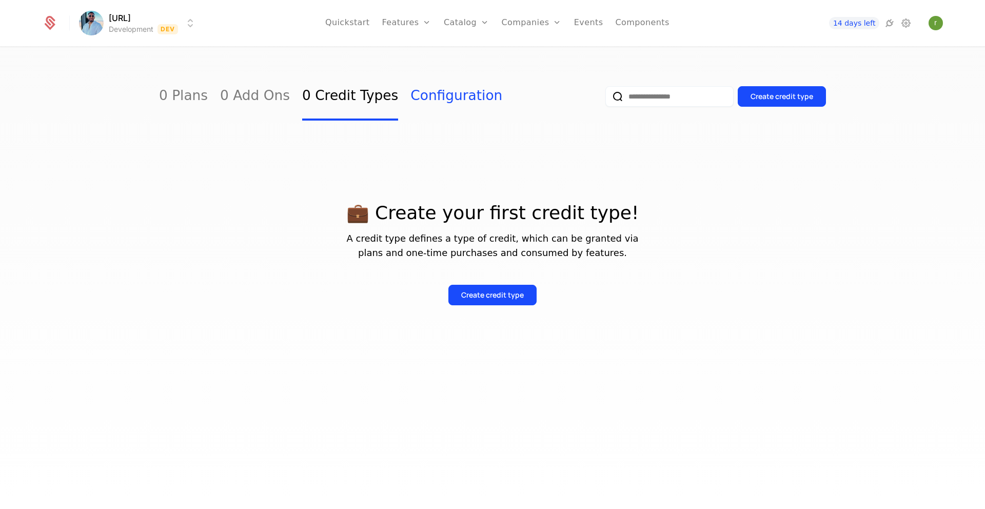
click at [425, 85] on link "Configuration" at bounding box center [456, 96] width 92 height 48
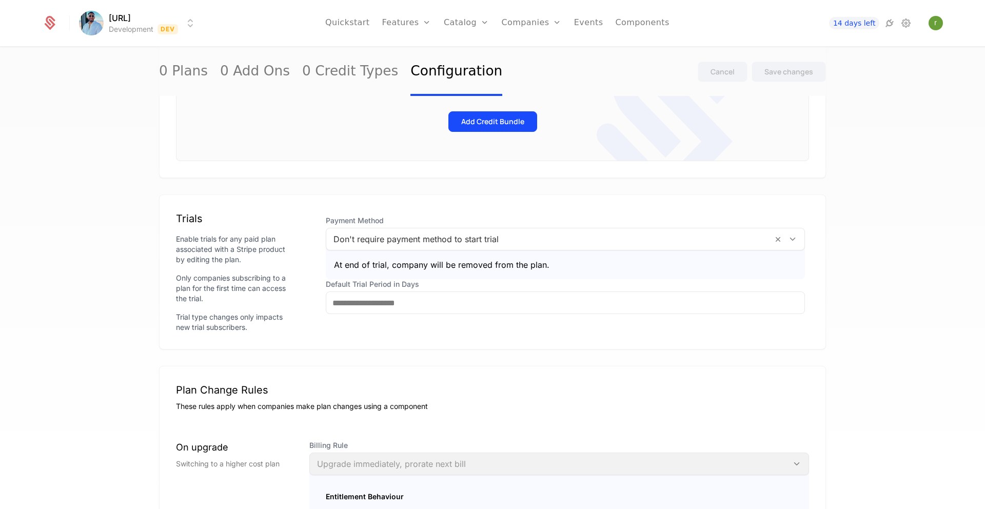
scroll to position [666, 0]
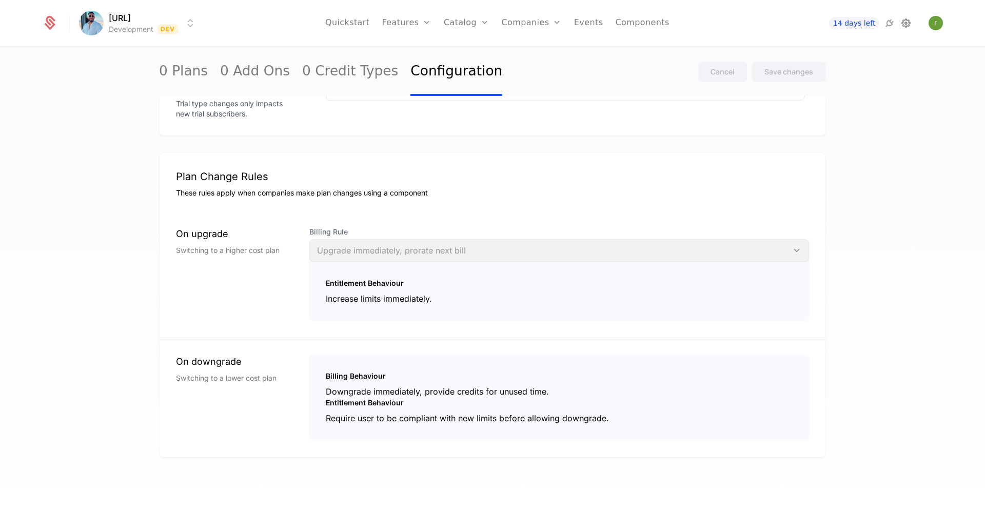
click at [904, 26] on icon at bounding box center [905, 23] width 12 height 12
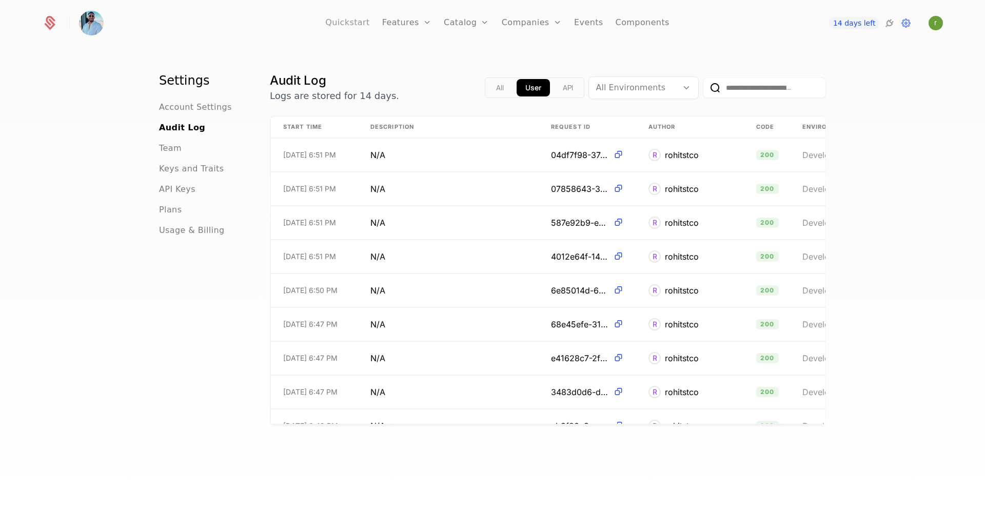
click at [357, 29] on link "Quickstart" at bounding box center [347, 23] width 45 height 46
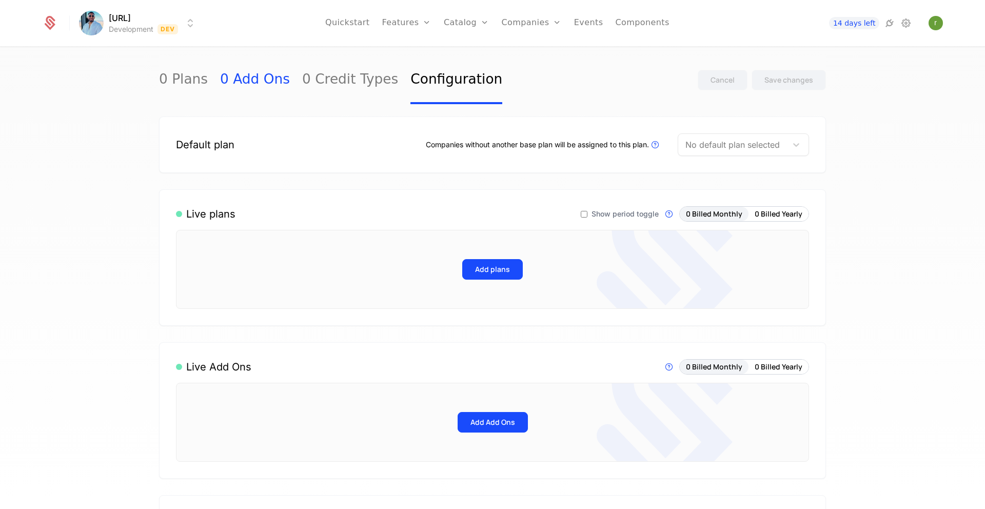
click at [221, 88] on link "0 Add Ons" at bounding box center [255, 80] width 70 height 48
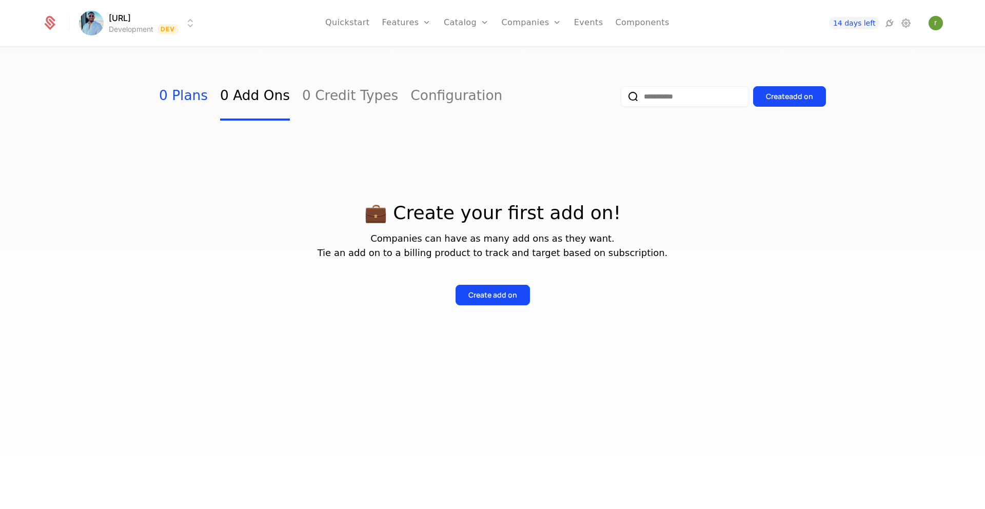
click at [194, 90] on link "0 Plans" at bounding box center [183, 96] width 49 height 48
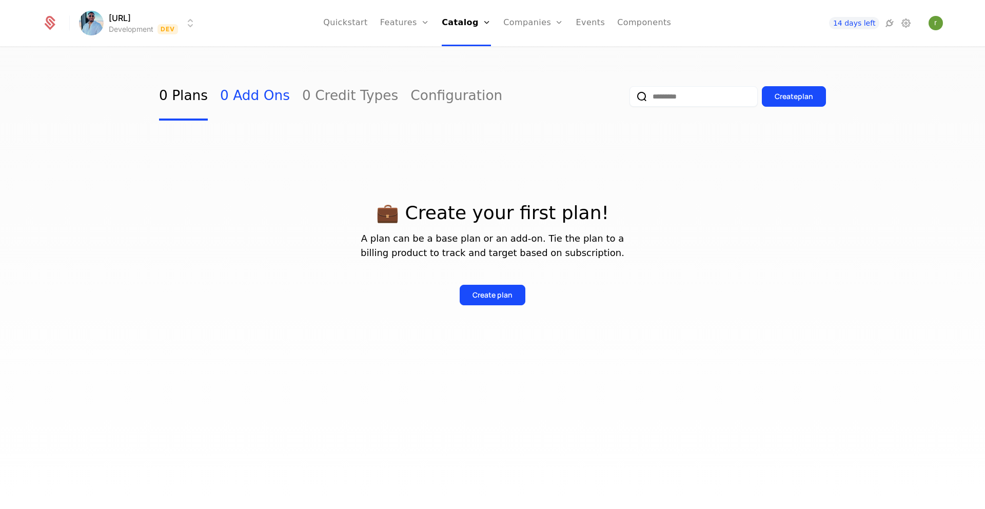
click at [248, 97] on link "0 Add Ons" at bounding box center [255, 96] width 70 height 48
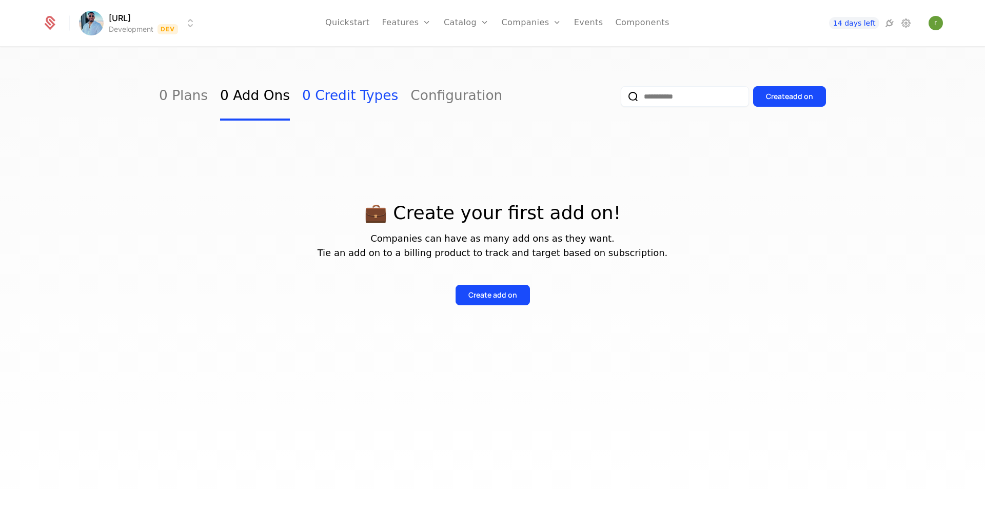
click at [319, 86] on link "0 Credit Types" at bounding box center [350, 96] width 96 height 48
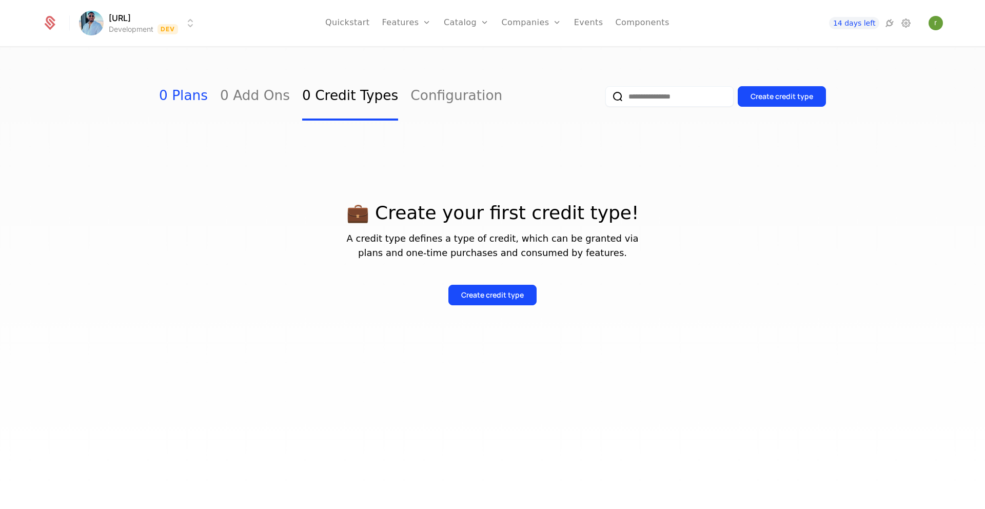
click at [191, 92] on link "0 Plans" at bounding box center [183, 96] width 49 height 48
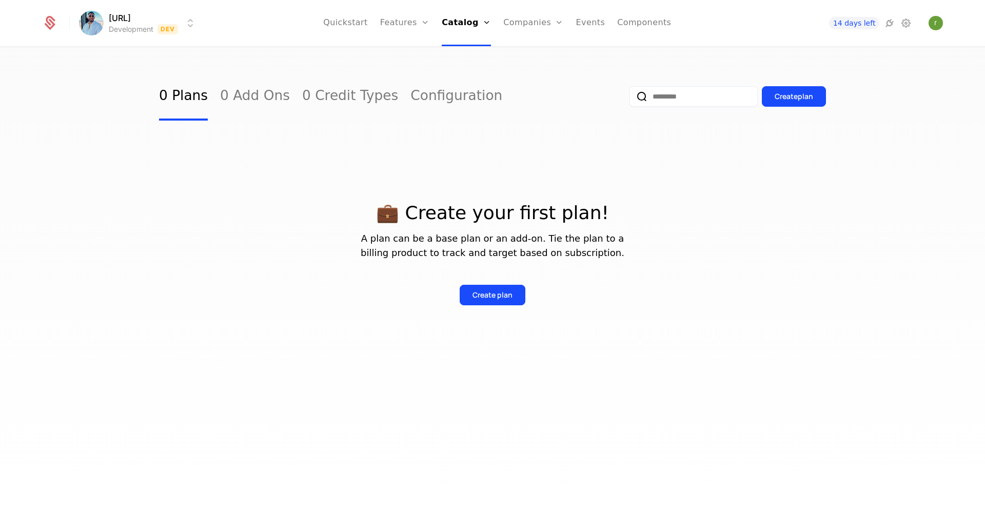
click at [116, 24] on html "[URL] Development Dev Quickstart Features Features Flags Catalog Plans Add Ons …" at bounding box center [492, 254] width 985 height 509
click at [213, 83] on button "Manage" at bounding box center [211, 77] width 81 height 18
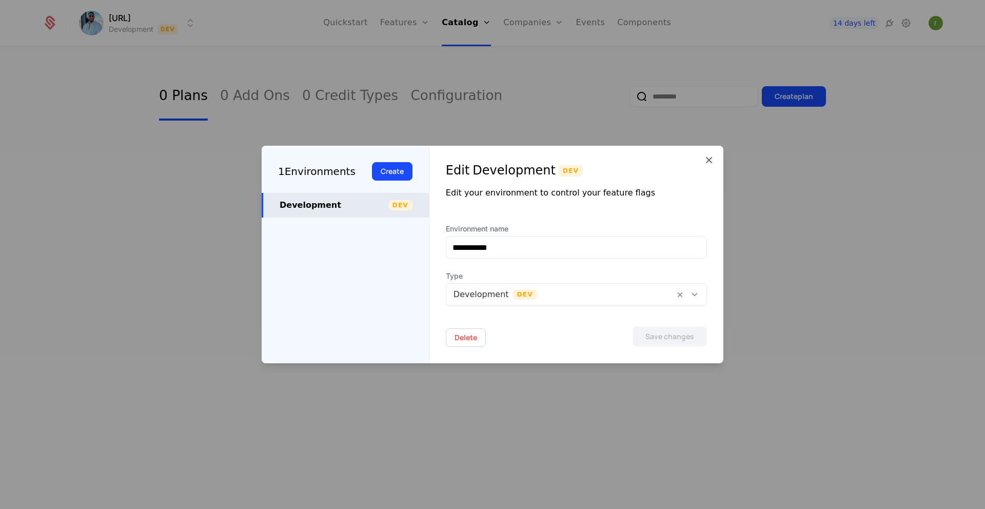
click at [335, 208] on div "Development" at bounding box center [333, 205] width 109 height 12
click at [594, 296] on div at bounding box center [560, 294] width 214 height 14
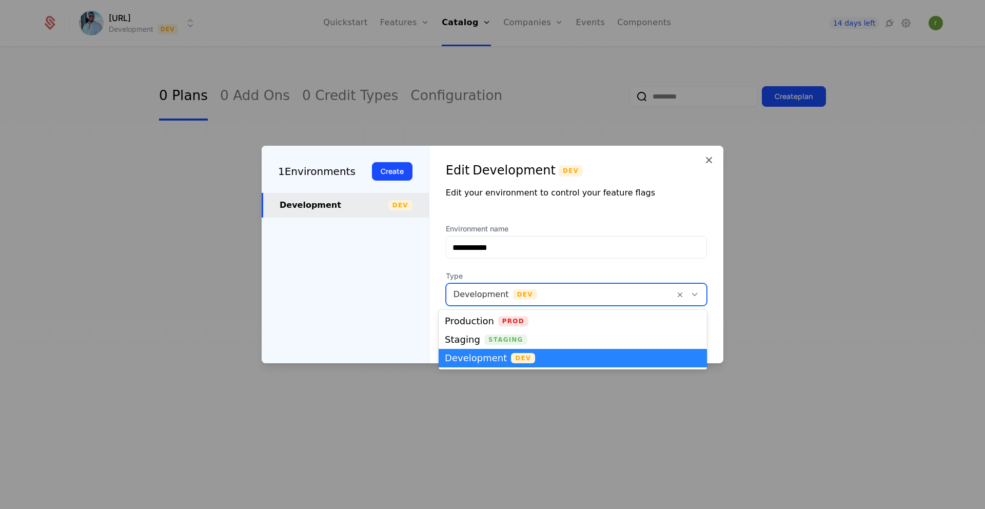
click at [594, 296] on div at bounding box center [560, 294] width 214 height 14
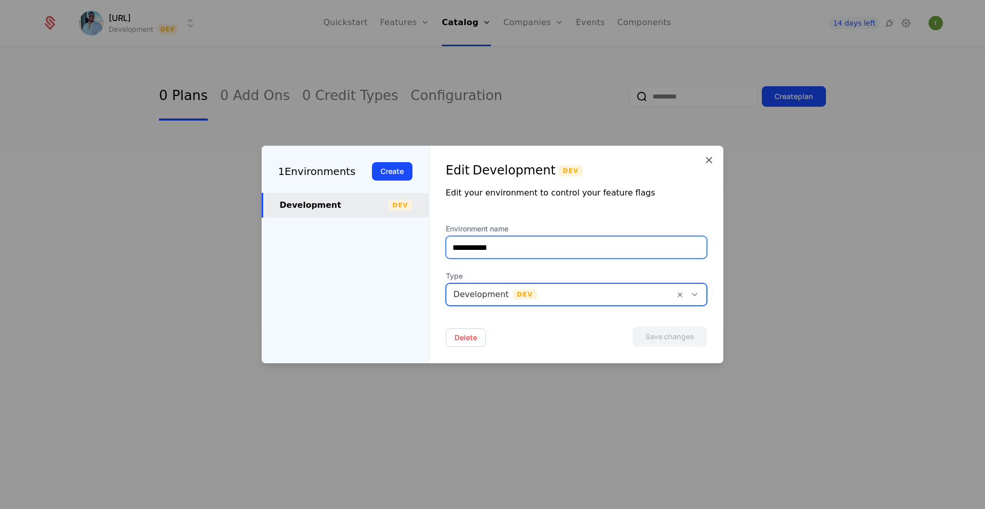
click at [523, 254] on input "**********" at bounding box center [576, 247] width 260 height 22
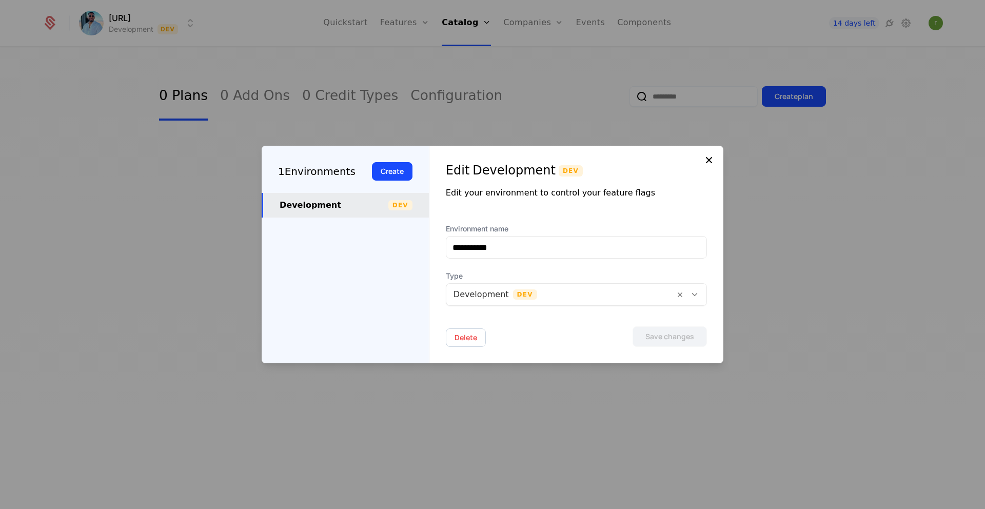
click at [710, 161] on icon at bounding box center [709, 160] width 12 height 12
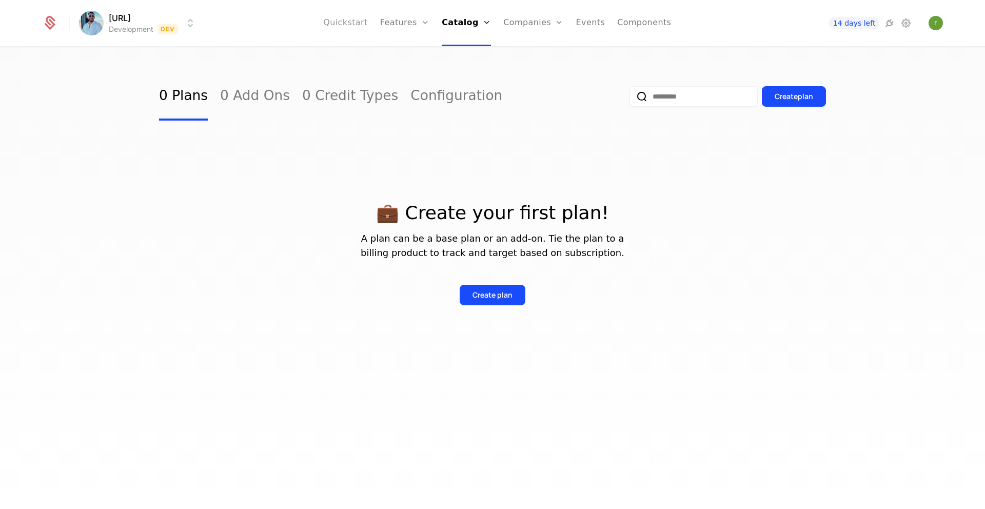
click at [345, 24] on link "Quickstart" at bounding box center [345, 23] width 45 height 46
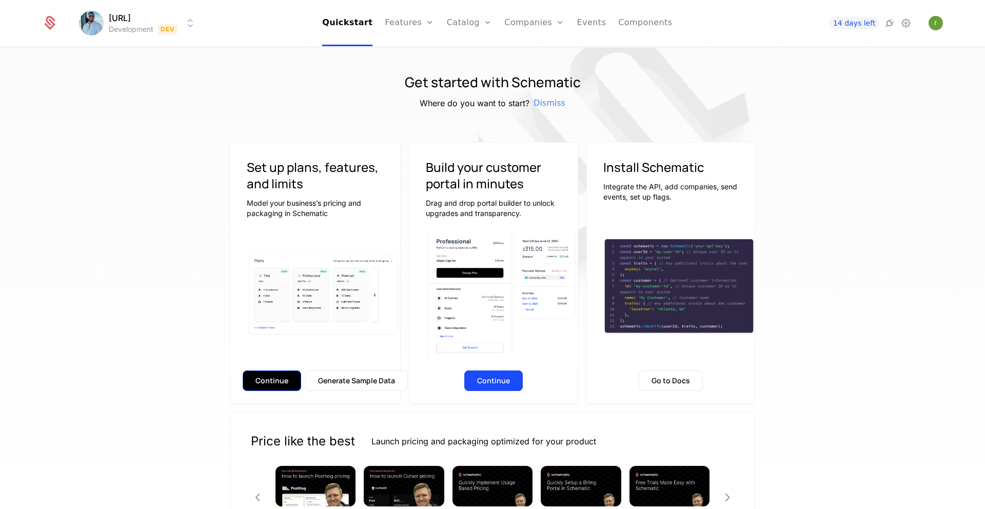
click at [283, 382] on button "Continue" at bounding box center [272, 380] width 58 height 21
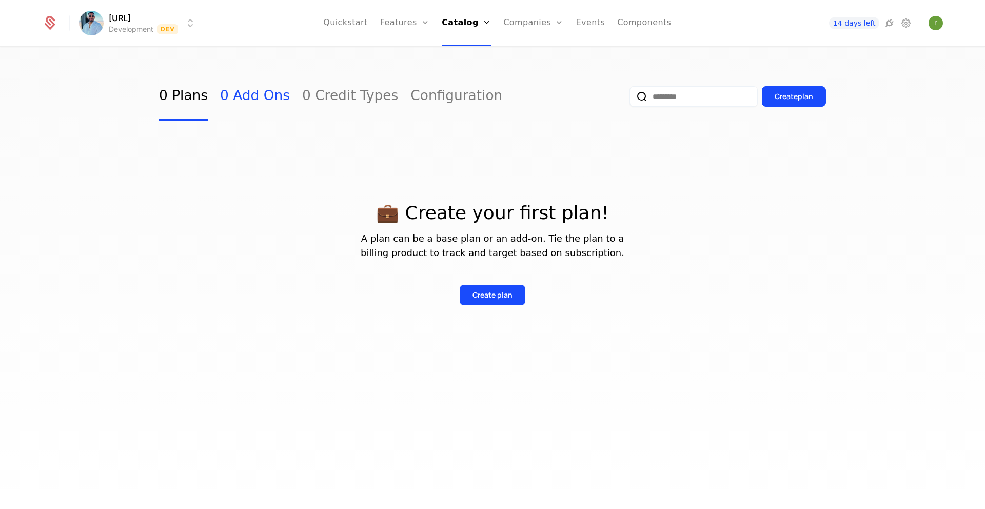
click at [230, 102] on link "0 Add Ons" at bounding box center [255, 96] width 70 height 48
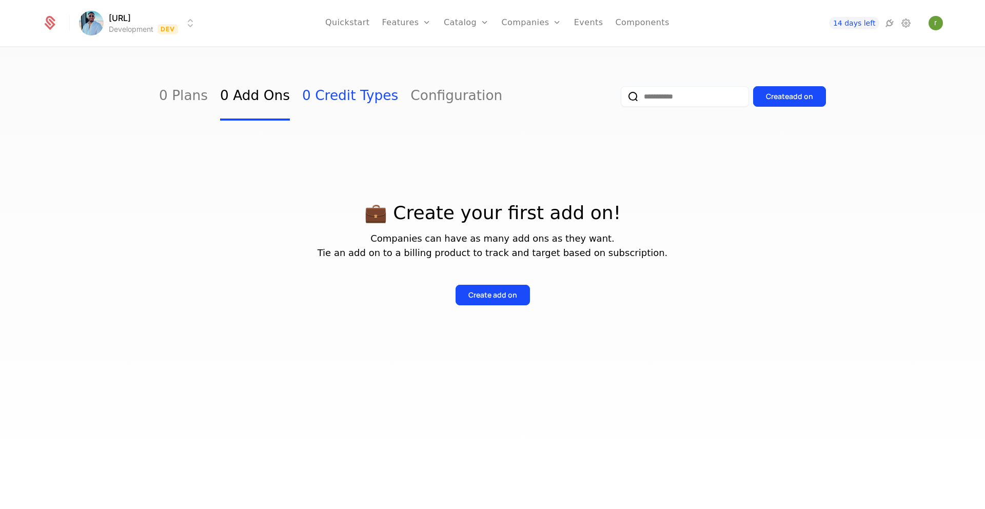
click at [331, 91] on link "0 Credit Types" at bounding box center [350, 96] width 96 height 48
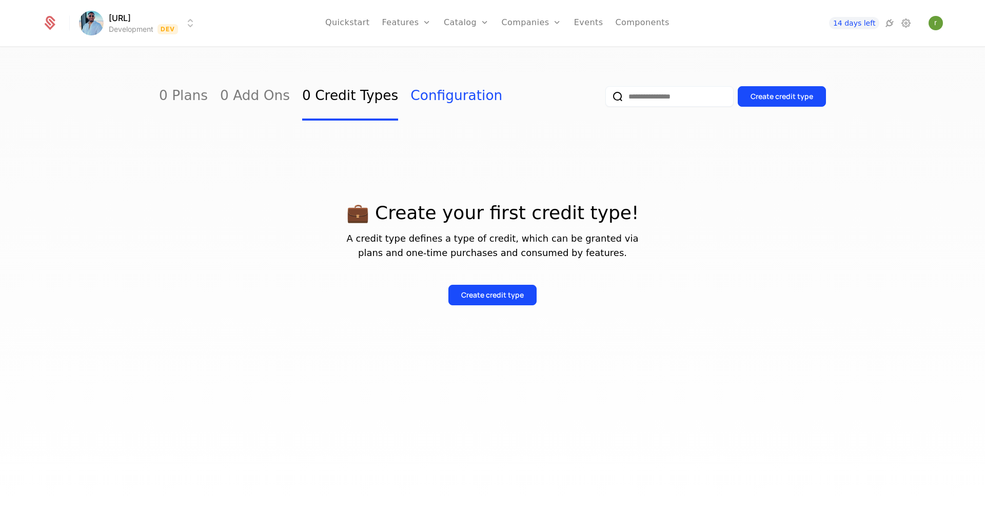
click at [422, 90] on link "Configuration" at bounding box center [456, 96] width 92 height 48
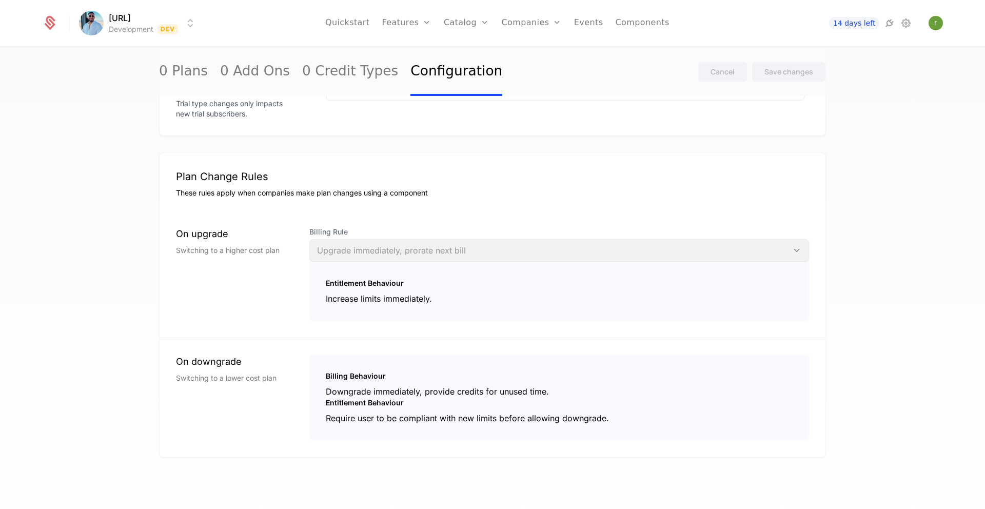
scroll to position [666, 0]
click at [583, 22] on div "Features Catalog Companies Events Components" at bounding box center [497, 23] width 295 height 47
click at [583, 22] on link "Events" at bounding box center [588, 23] width 29 height 46
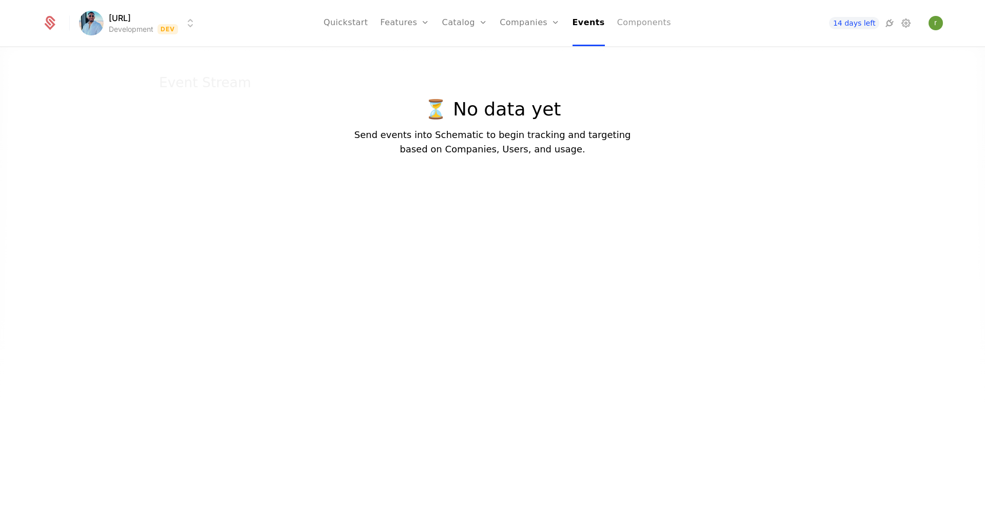
click at [625, 16] on link "Components" at bounding box center [644, 23] width 54 height 46
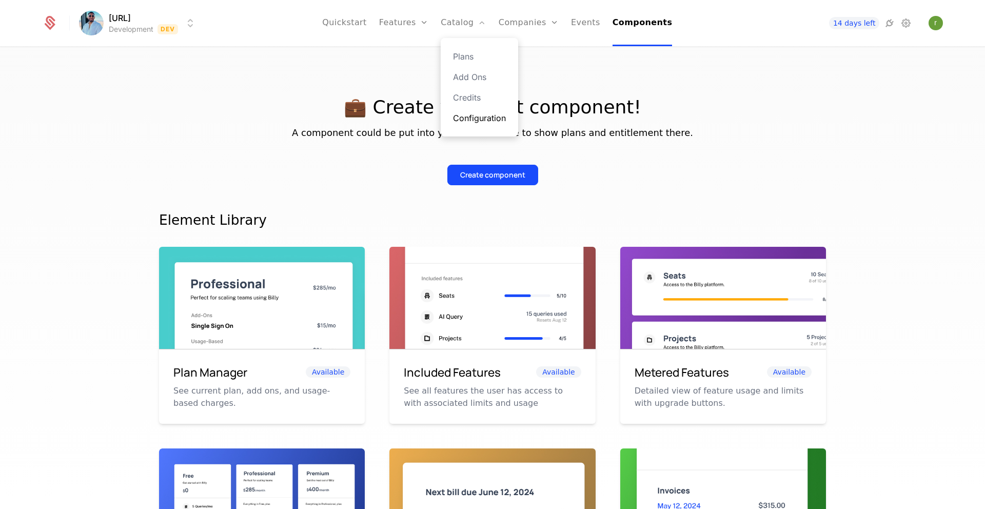
click at [483, 117] on link "Configuration" at bounding box center [479, 118] width 53 height 12
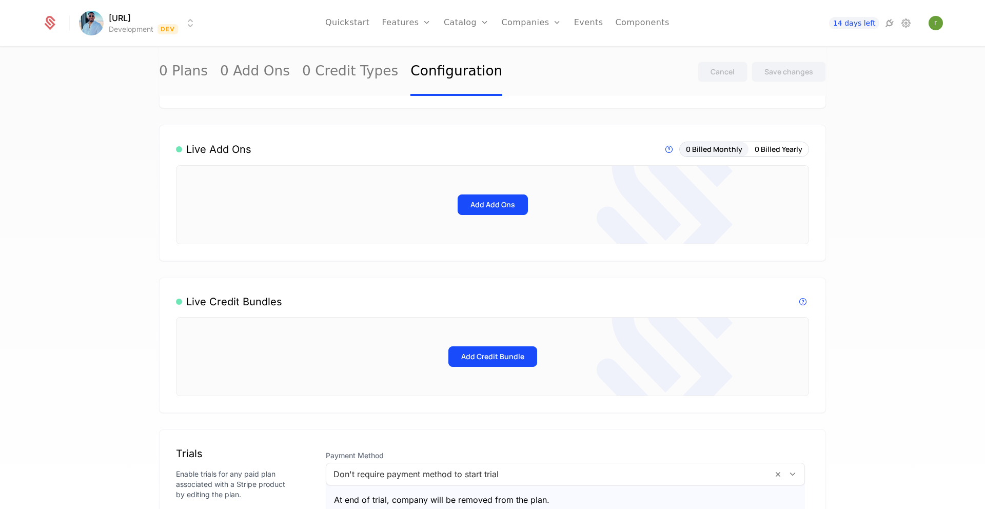
scroll to position [44, 0]
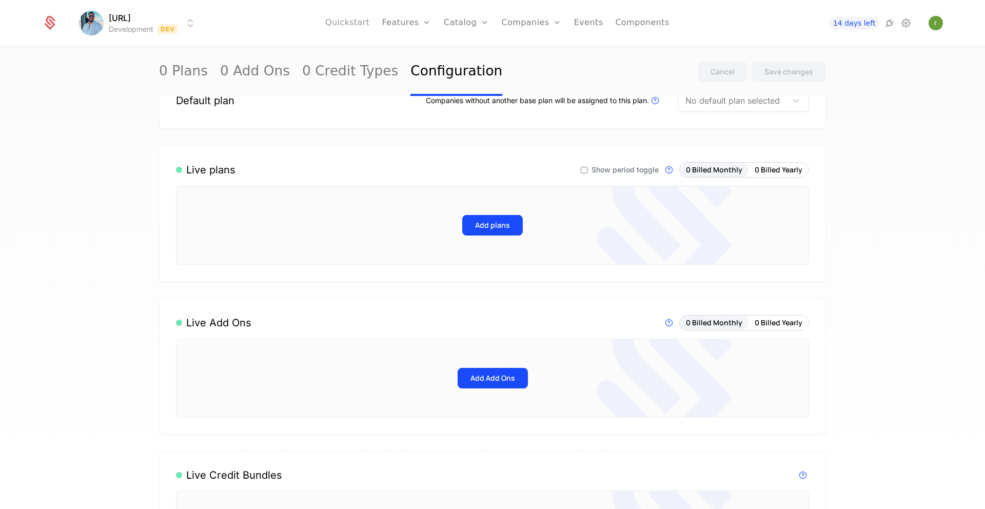
click at [362, 26] on link "Quickstart" at bounding box center [347, 23] width 45 height 46
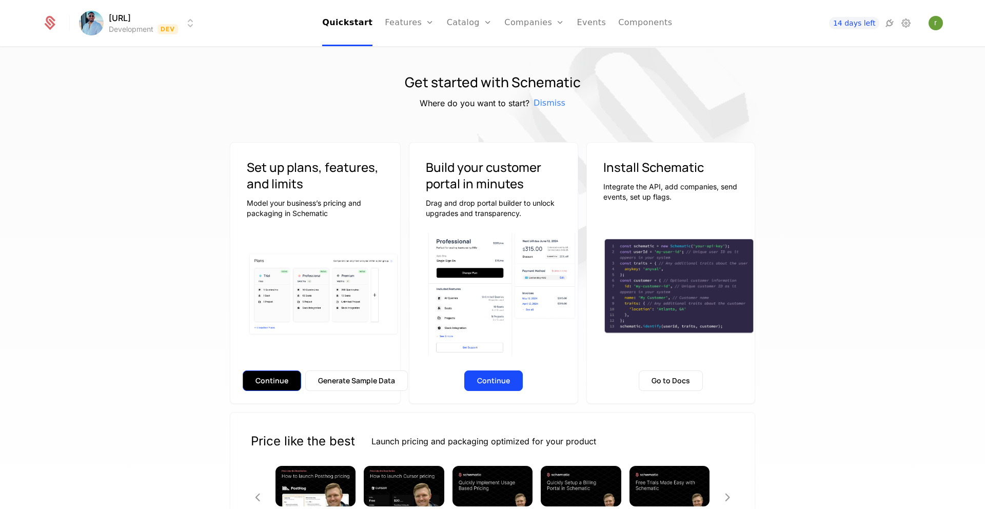
click at [280, 379] on button "Continue" at bounding box center [272, 380] width 58 height 21
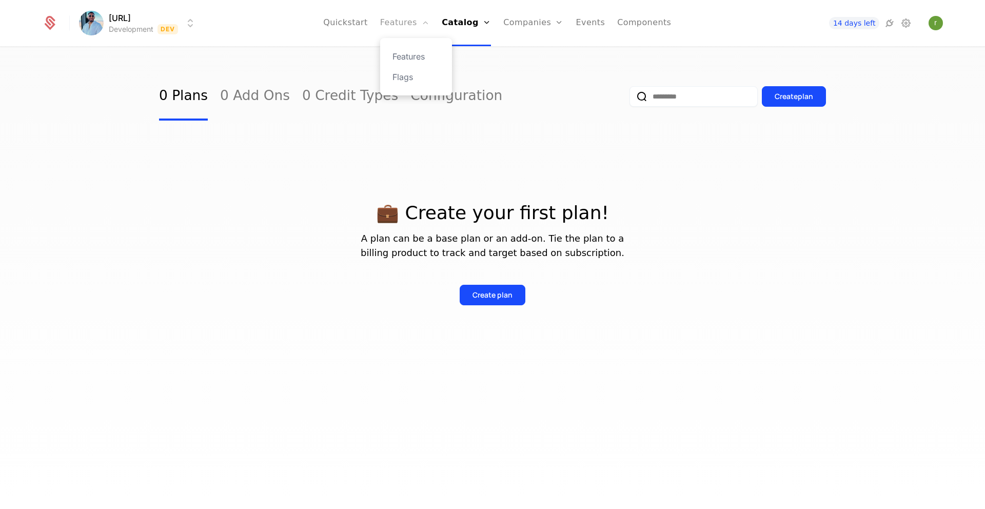
click at [420, 18] on link "Features" at bounding box center [404, 23] width 49 height 46
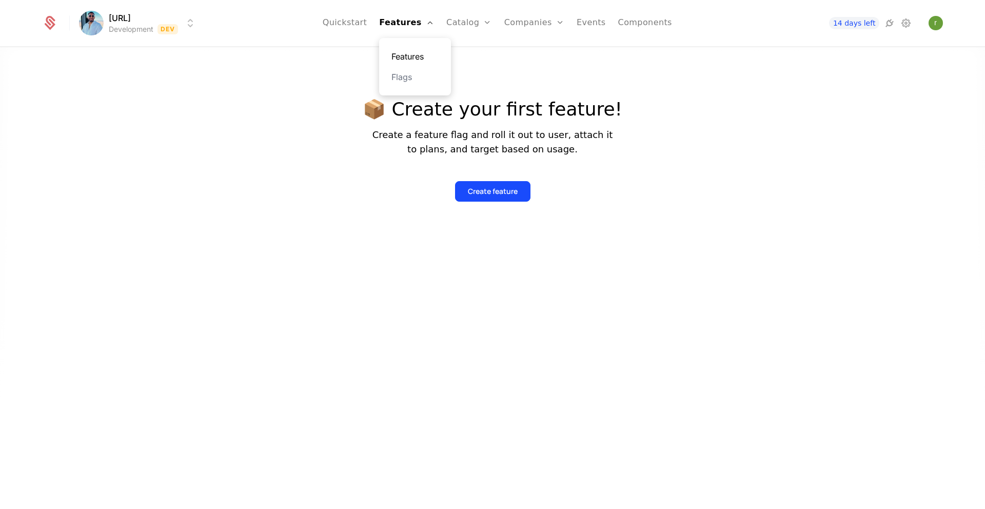
click at [412, 51] on link "Features" at bounding box center [414, 56] width 47 height 12
click at [349, 34] on link "Quickstart" at bounding box center [345, 23] width 45 height 46
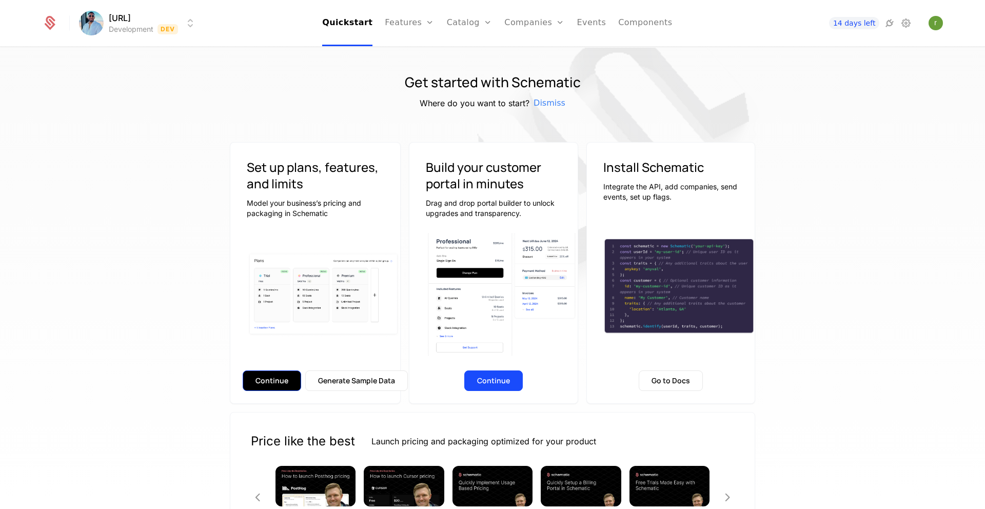
click at [272, 378] on button "Continue" at bounding box center [272, 380] width 58 height 21
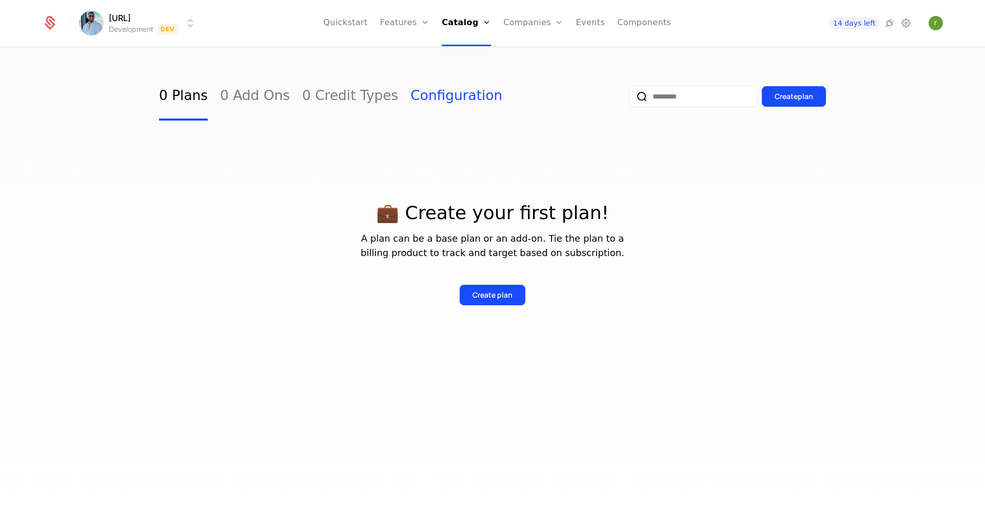
click at [427, 99] on link "Configuration" at bounding box center [456, 96] width 92 height 48
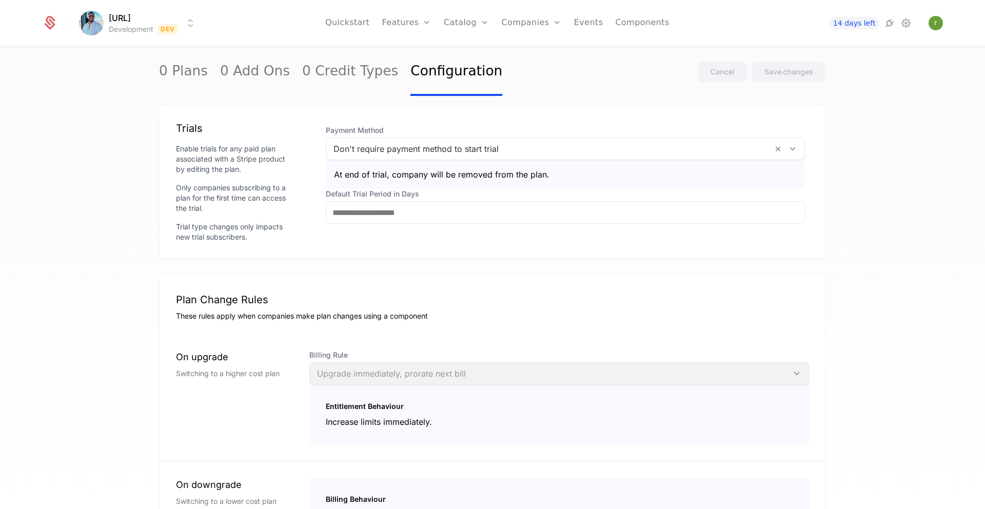
scroll to position [544, 0]
click at [453, 180] on div "At end of trial, company will be removed from the plan." at bounding box center [565, 165] width 479 height 45
click at [466, 181] on div "At end of trial, company will be removed from the plan." at bounding box center [565, 165] width 479 height 45
click at [372, 137] on div "Don't require payment method to start trial" at bounding box center [565, 147] width 479 height 23
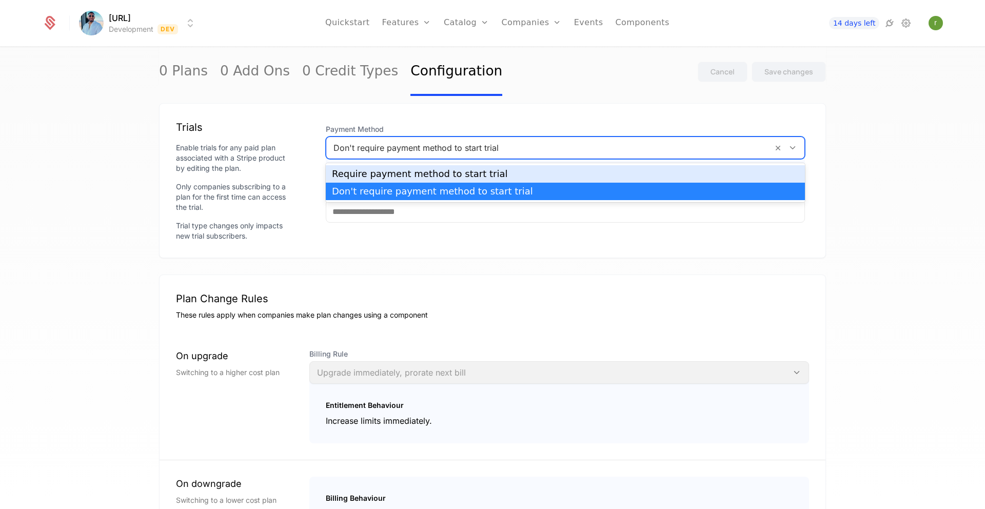
click at [319, 99] on div "Default plan Companies without another base plan will be assigned to this plan.…" at bounding box center [492, 70] width 667 height 1019
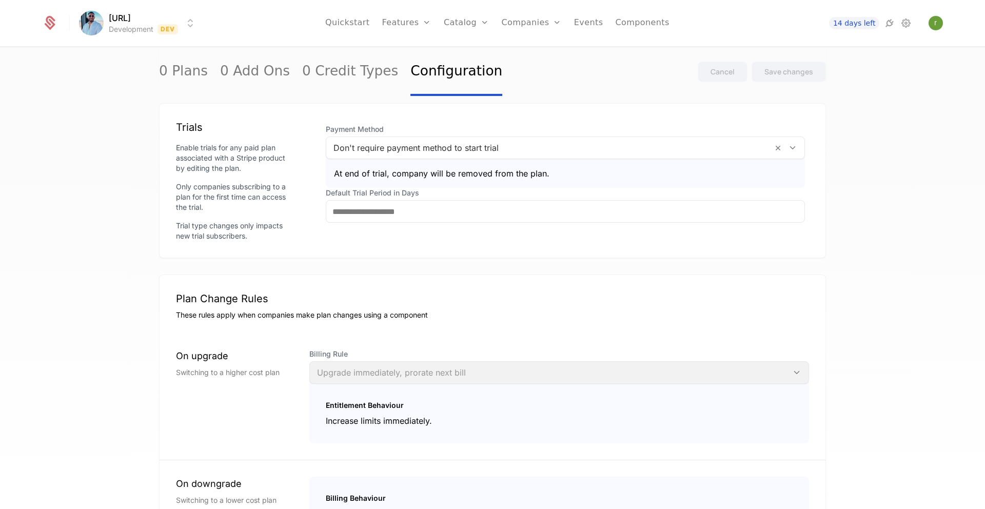
click at [352, 172] on div "At end of trial, company will be removed from the plan." at bounding box center [565, 173] width 463 height 12
